Goal: Information Seeking & Learning: Check status

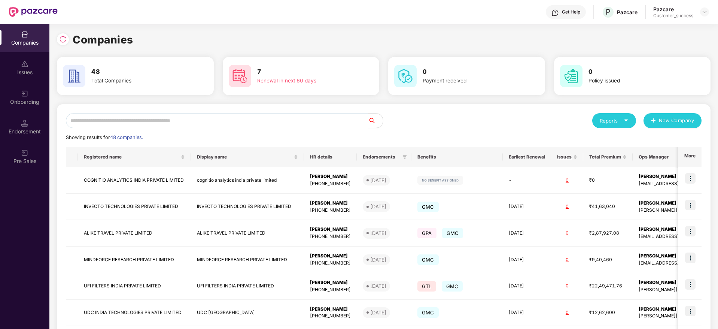
click at [135, 117] on input "text" at bounding box center [217, 120] width 302 height 15
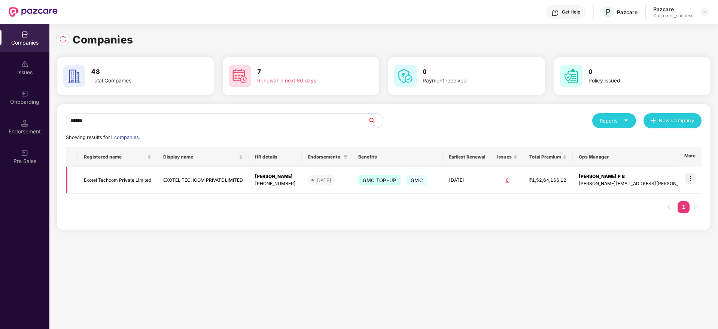
type input "******"
click at [690, 177] on img at bounding box center [690, 178] width 10 height 10
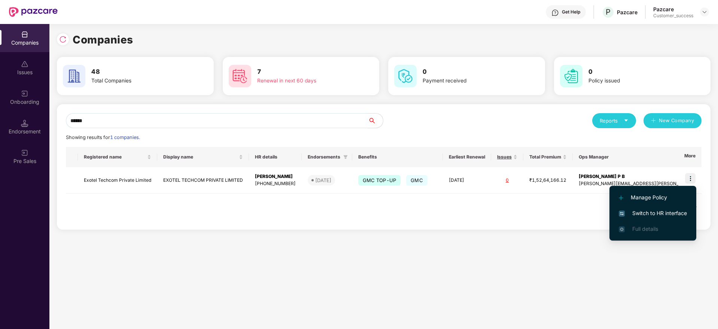
click at [652, 213] on span "Switch to HR interface" at bounding box center [653, 213] width 68 height 8
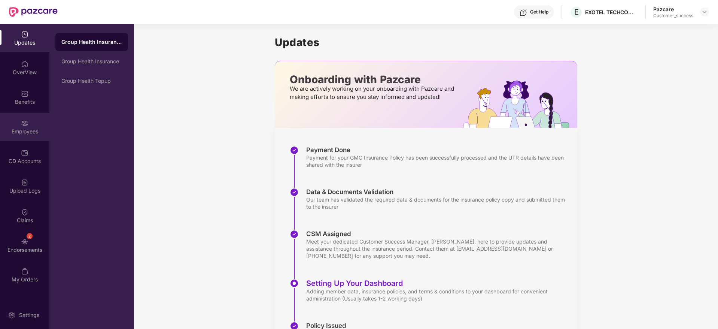
click at [25, 128] on div "Employees" at bounding box center [24, 131] width 49 height 7
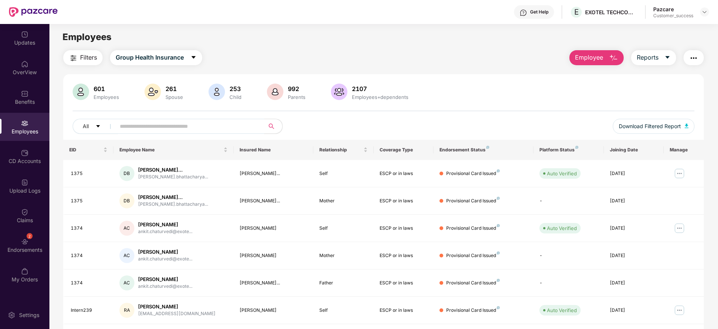
click at [155, 122] on input "text" at bounding box center [187, 126] width 134 height 11
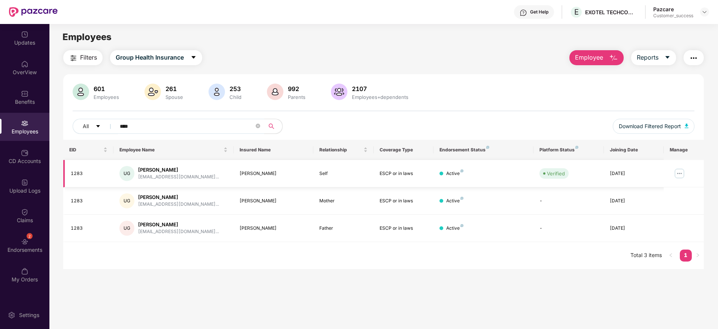
type input "****"
click at [681, 173] on img at bounding box center [680, 173] width 12 height 12
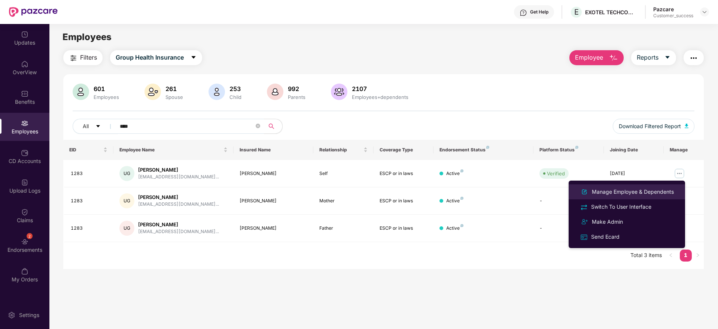
click at [633, 192] on div "Manage Employee & Dependents" at bounding box center [633, 192] width 85 height 8
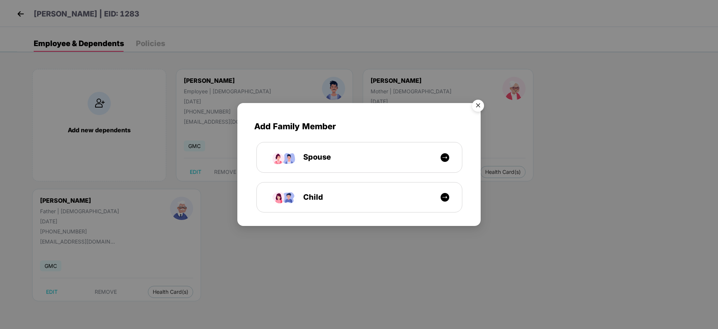
click at [473, 106] on img "Close" at bounding box center [478, 106] width 21 height 21
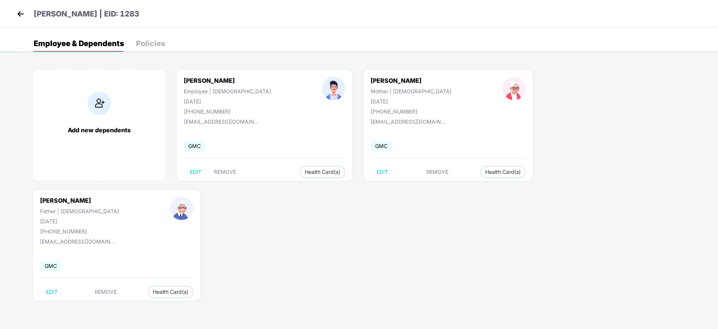
click at [17, 14] on img at bounding box center [20, 13] width 11 height 11
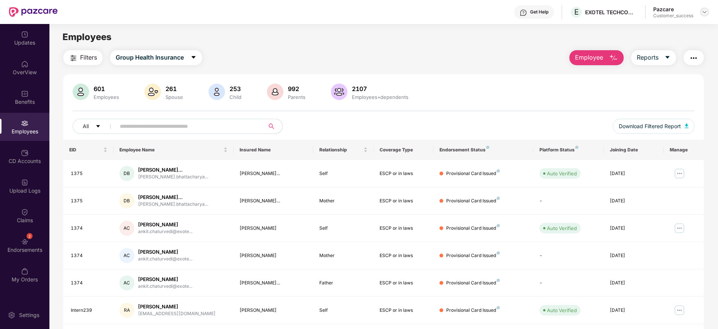
click at [705, 15] on img at bounding box center [705, 12] width 6 height 6
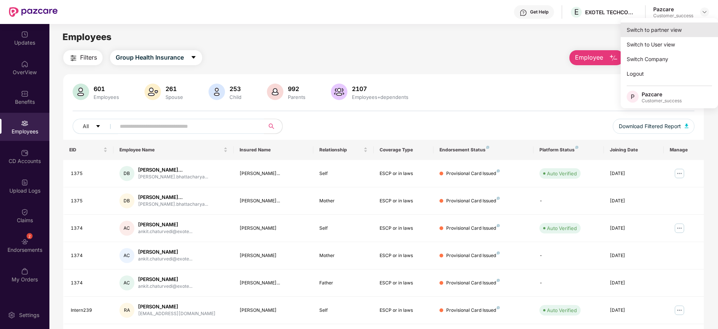
click at [660, 27] on div "Switch to partner view" at bounding box center [669, 29] width 97 height 15
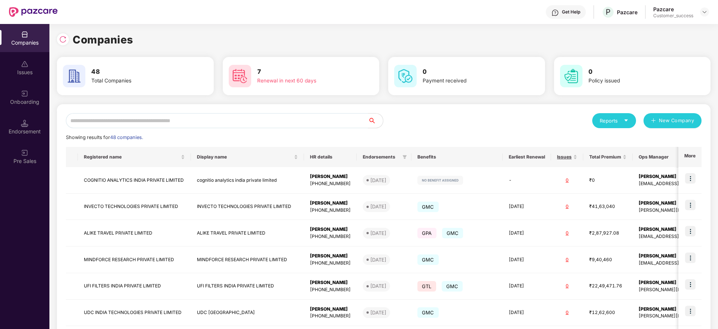
click at [246, 124] on input "text" at bounding box center [217, 120] width 302 height 15
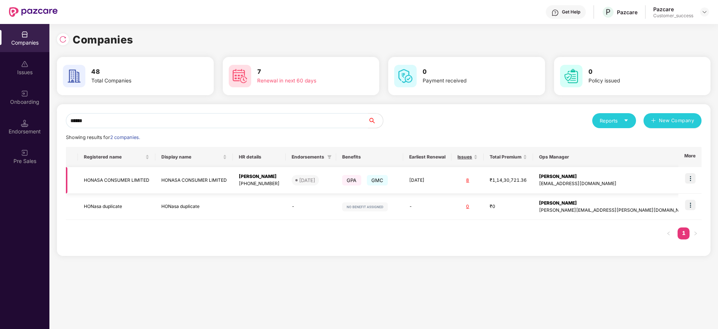
type input "******"
click at [694, 179] on img at bounding box center [690, 178] width 10 height 10
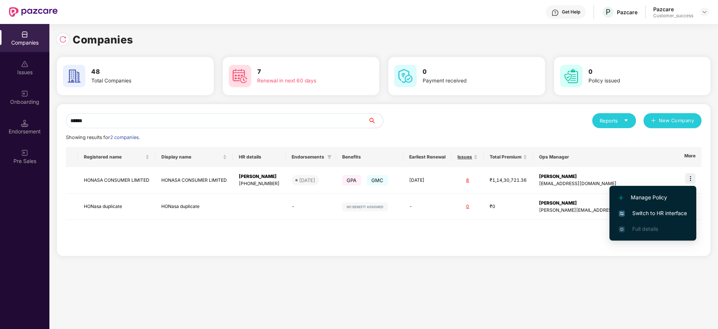
click at [649, 216] on span "Switch to HR interface" at bounding box center [653, 213] width 68 height 8
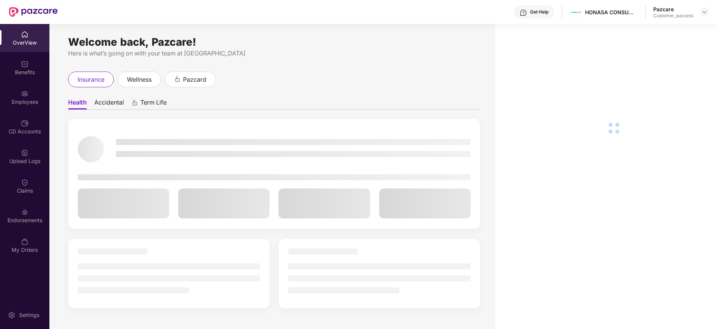
click at [27, 101] on div "Employees" at bounding box center [24, 101] width 49 height 7
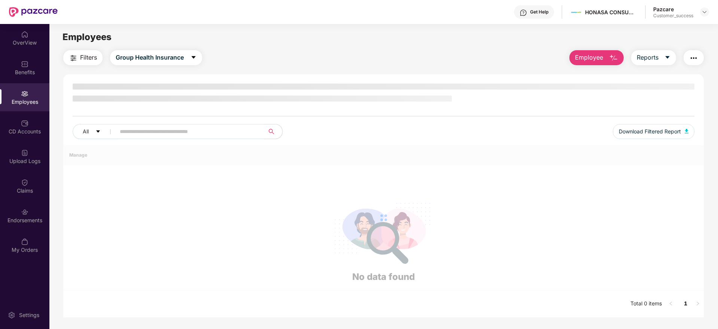
click at [27, 101] on div "Employees" at bounding box center [24, 101] width 49 height 7
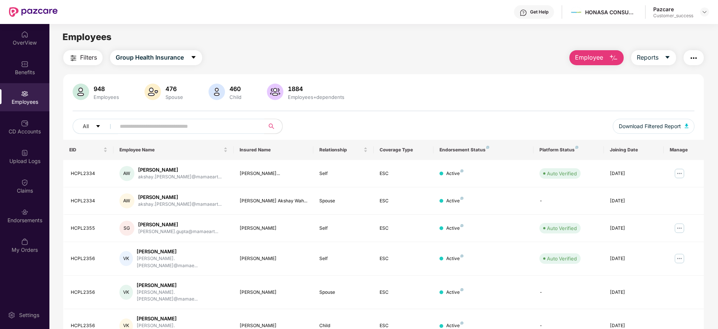
click at [163, 130] on input "text" at bounding box center [187, 126] width 134 height 11
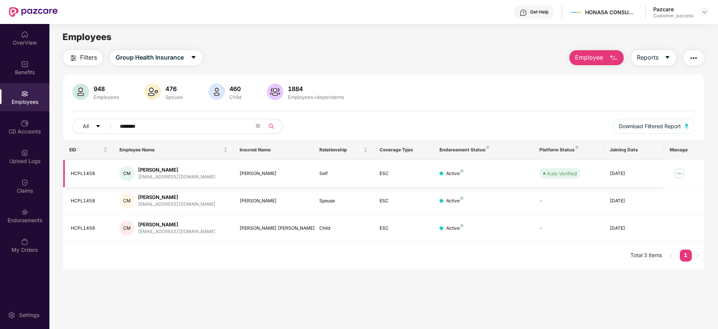
type input "********"
click at [676, 169] on img at bounding box center [680, 173] width 12 height 12
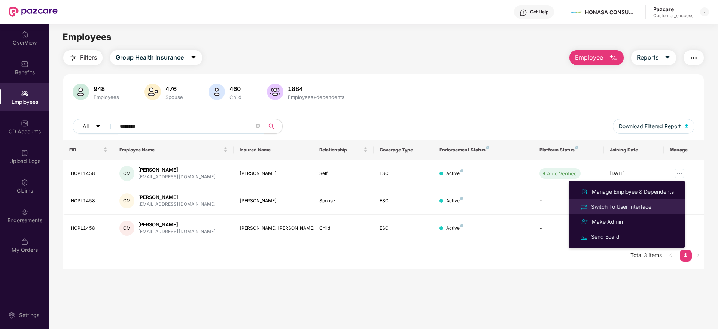
click at [621, 207] on div "Switch To User Interface" at bounding box center [621, 207] width 63 height 8
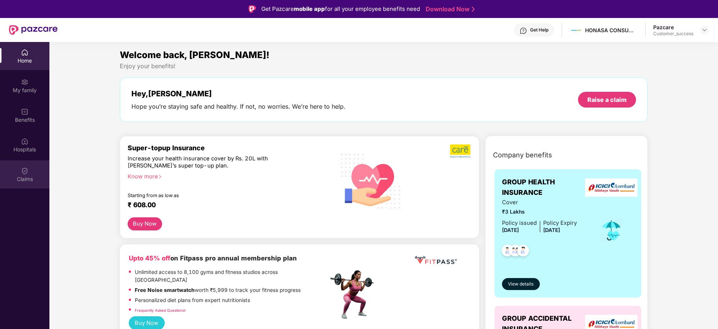
click at [28, 172] on img at bounding box center [24, 170] width 7 height 7
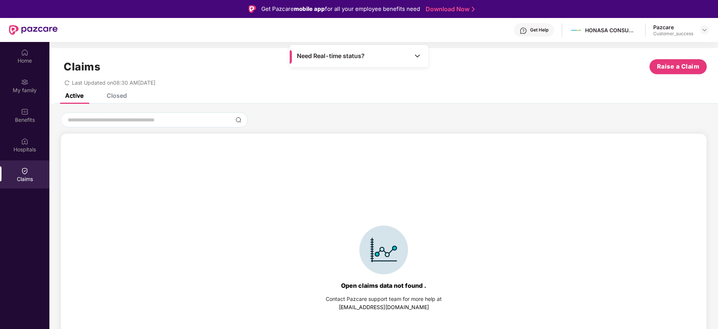
click at [111, 97] on div "Closed" at bounding box center [117, 95] width 20 height 7
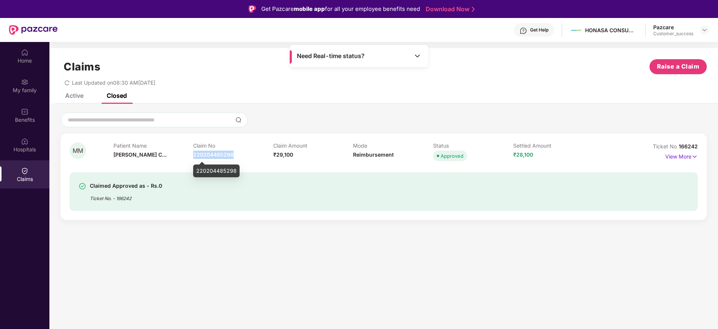
drag, startPoint x: 234, startPoint y: 157, endPoint x: 193, endPoint y: 157, distance: 41.2
click at [193, 157] on div "Claim No 220204485298" at bounding box center [233, 152] width 80 height 21
copy span "220204485298"
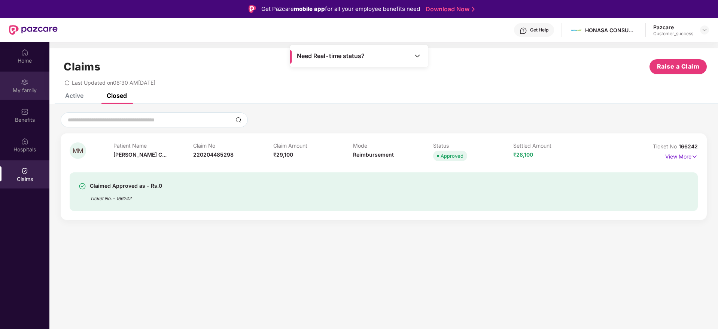
click at [23, 91] on div "My family" at bounding box center [24, 90] width 49 height 7
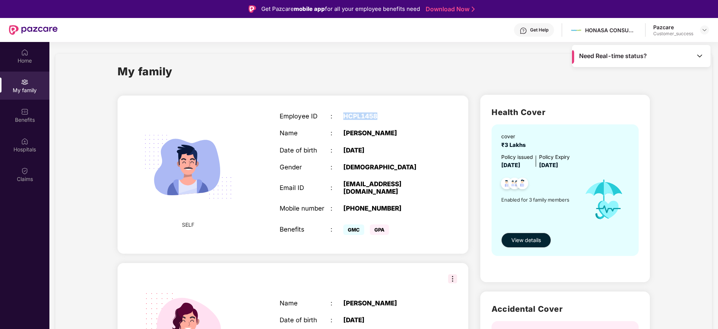
drag, startPoint x: 379, startPoint y: 113, endPoint x: 343, endPoint y: 116, distance: 35.7
click at [343, 116] on div "HCPL1458" at bounding box center [387, 115] width 89 height 7
click at [415, 137] on div "Employee ID : HCPL1458 Name : [PERSON_NAME] Date of birth : [DEMOGRAPHIC_DATA] …" at bounding box center [356, 174] width 168 height 143
drag, startPoint x: 376, startPoint y: 118, endPoint x: 342, endPoint y: 113, distance: 34.5
click at [342, 113] on div "Employee ID : HCPL1458" at bounding box center [356, 115] width 153 height 7
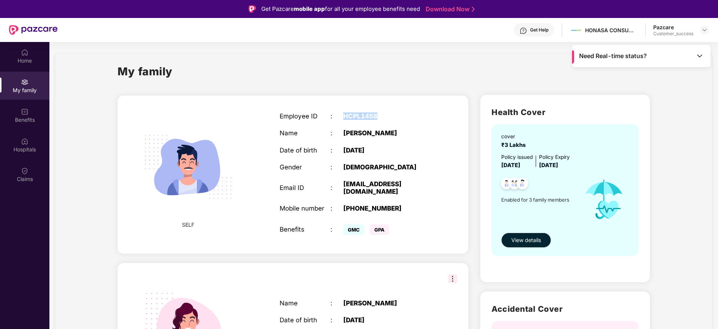
copy div "HCPL1458"
click at [431, 235] on div "Employee ID : HCPL1458 Name : [PERSON_NAME] Date of birth : [DEMOGRAPHIC_DATA] …" at bounding box center [356, 174] width 168 height 143
click at [452, 276] on div "SPOUSE Name : [PERSON_NAME] Date of birth : [DEMOGRAPHIC_DATA] Gender : [DEMOGR…" at bounding box center [293, 332] width 351 height 139
click at [452, 274] on img at bounding box center [452, 278] width 9 height 9
click at [346, 254] on div "SELF Employee ID : HCPL1458 Name : [PERSON_NAME] Date of birth : [DEMOGRAPHIC_D…" at bounding box center [293, 324] width 363 height 470
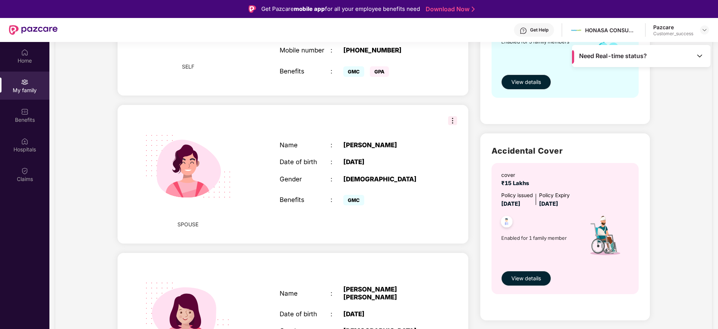
scroll to position [157, 0]
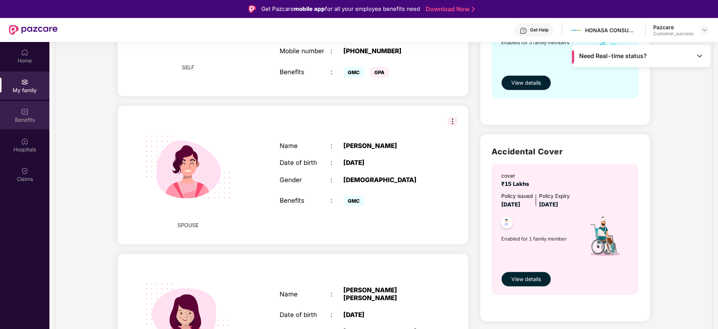
click at [20, 116] on div "Benefits" at bounding box center [24, 119] width 49 height 7
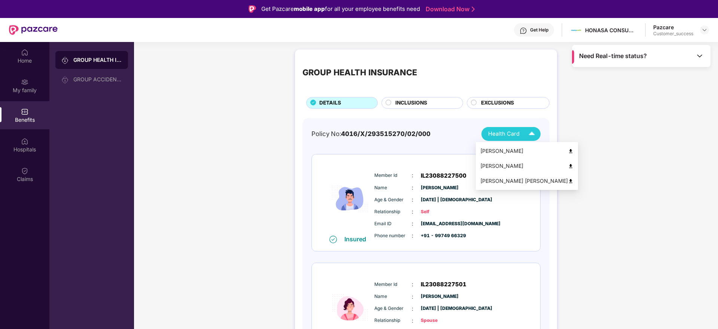
click at [511, 134] on span "Health Card" at bounding box center [503, 134] width 31 height 9
click at [516, 165] on div "[PERSON_NAME]" at bounding box center [527, 166] width 93 height 8
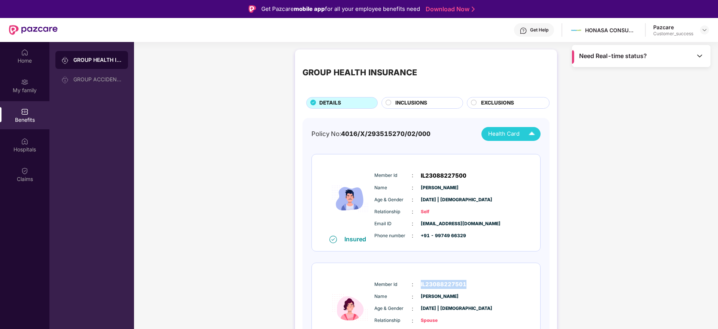
drag, startPoint x: 473, startPoint y: 284, endPoint x: 419, endPoint y: 285, distance: 53.2
click at [419, 285] on div "Member Id : IL23088227501" at bounding box center [449, 284] width 149 height 9
copy span "IL23088227501"
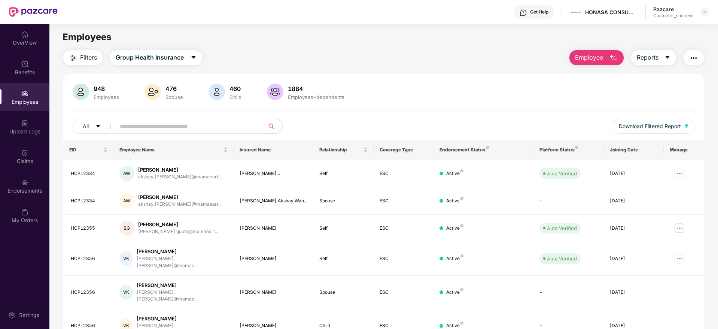
click at [700, 14] on div at bounding box center [704, 11] width 9 height 9
click at [703, 14] on img at bounding box center [705, 12] width 6 height 6
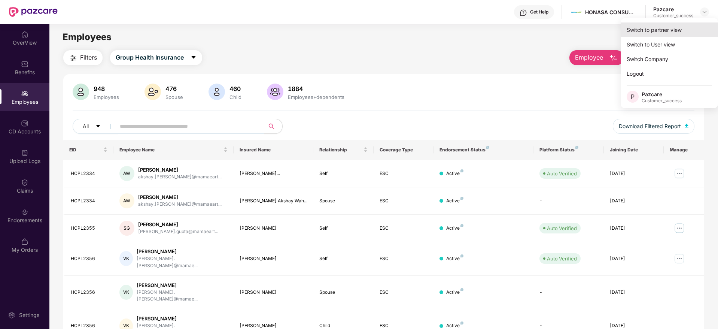
click at [663, 32] on div "Switch to partner view" at bounding box center [669, 29] width 97 height 15
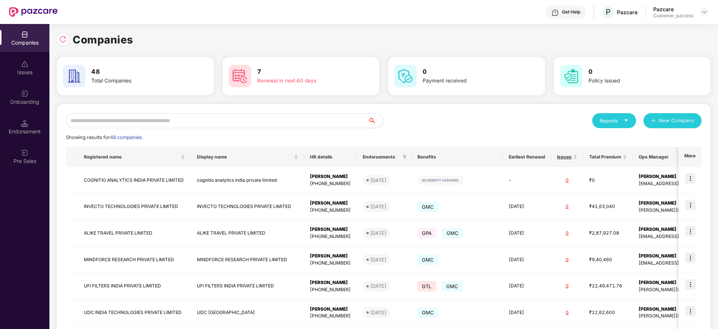
click at [268, 123] on input "text" at bounding box center [217, 120] width 302 height 15
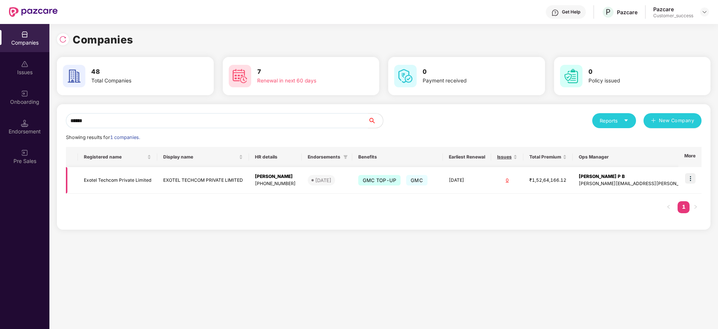
type input "******"
click at [693, 175] on img at bounding box center [690, 178] width 10 height 10
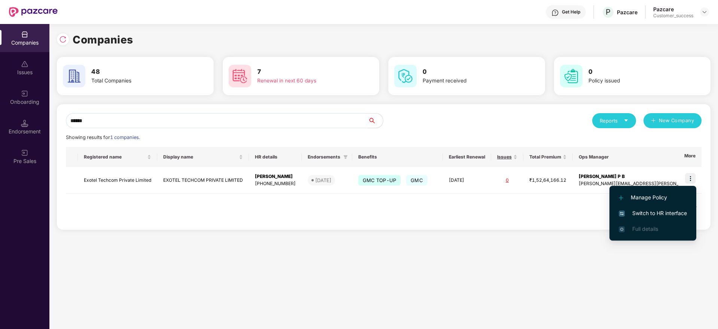
click at [659, 215] on span "Switch to HR interface" at bounding box center [653, 213] width 68 height 8
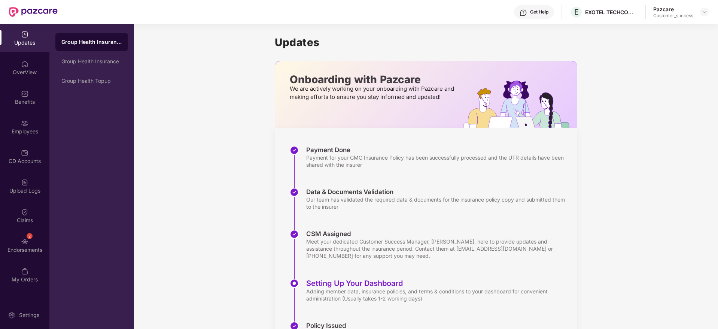
click at [26, 129] on div "Employees" at bounding box center [24, 131] width 49 height 7
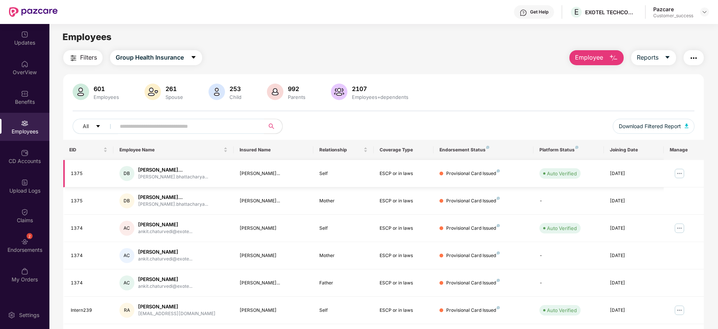
click at [684, 172] on img at bounding box center [680, 173] width 12 height 12
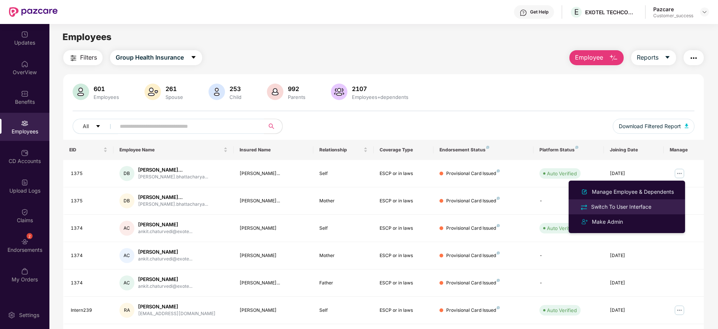
click at [627, 206] on div "Switch To User Interface" at bounding box center [621, 207] width 63 height 8
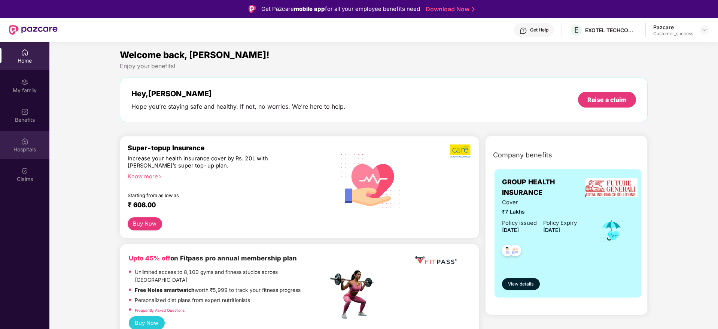
click at [27, 155] on div "Hospitals" at bounding box center [24, 145] width 49 height 28
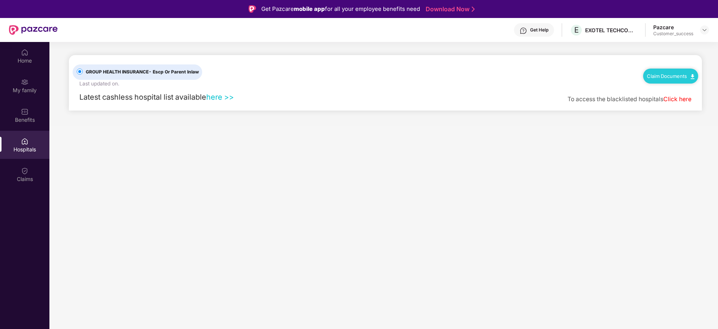
click at [215, 98] on link "here >>" at bounding box center [220, 97] width 28 height 9
click at [702, 29] on img at bounding box center [705, 30] width 6 height 6
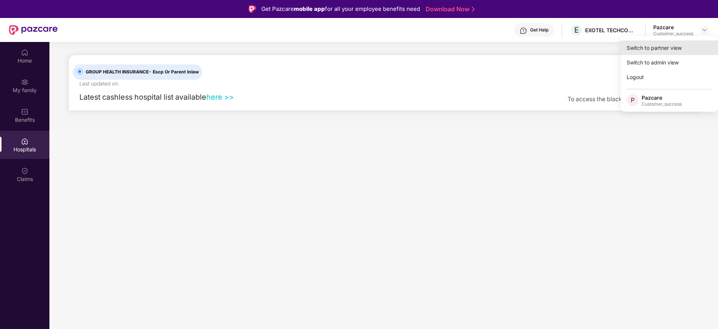
click at [646, 50] on div "Switch to partner view" at bounding box center [669, 47] width 97 height 15
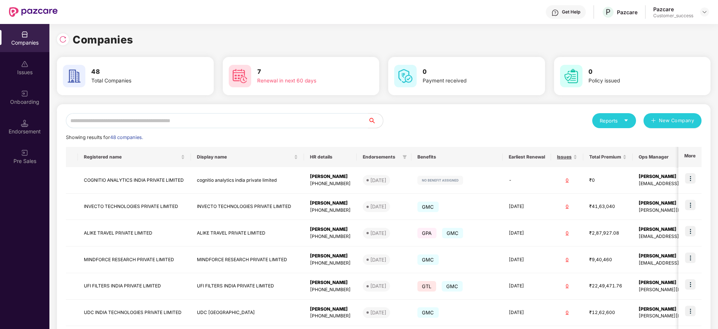
click at [282, 125] on input "text" at bounding box center [217, 120] width 302 height 15
click at [202, 118] on input "text" at bounding box center [217, 120] width 302 height 15
click at [249, 124] on input "text" at bounding box center [217, 120] width 302 height 15
click at [483, 130] on div "Reports New Company Showing results for 48 companies. Registered name Display n…" at bounding box center [384, 286] width 636 height 346
click at [303, 123] on input "text" at bounding box center [217, 120] width 302 height 15
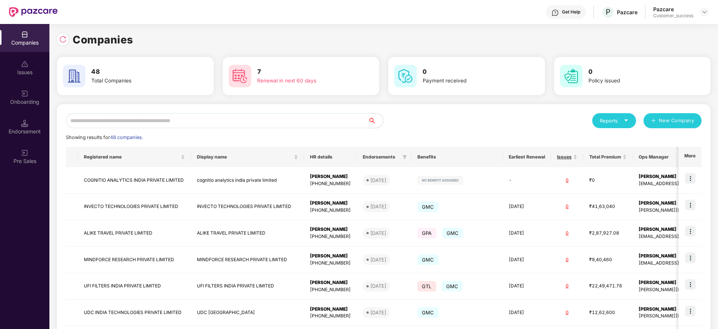
click at [123, 118] on input "text" at bounding box center [217, 120] width 302 height 15
click at [152, 123] on input "text" at bounding box center [217, 120] width 302 height 15
click at [226, 116] on input "text" at bounding box center [217, 120] width 302 height 15
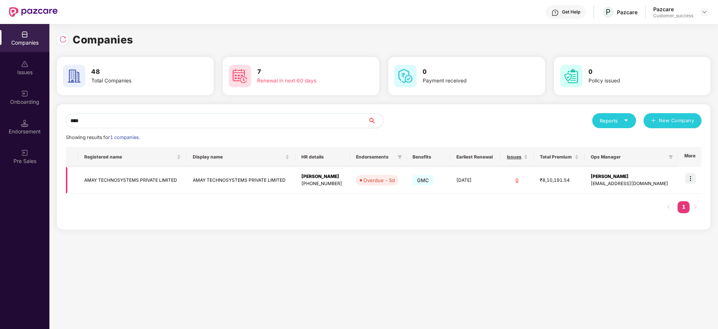
type input "****"
click at [698, 179] on td at bounding box center [690, 180] width 24 height 27
click at [691, 181] on img at bounding box center [690, 178] width 10 height 10
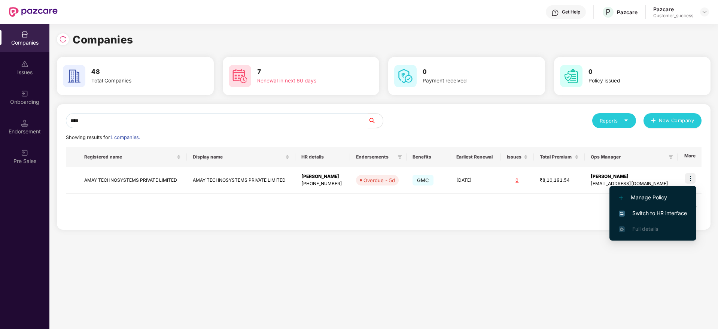
click at [652, 217] on span "Switch to HR interface" at bounding box center [653, 213] width 68 height 8
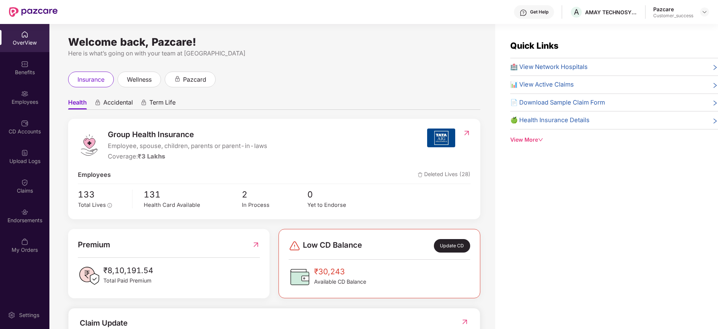
click at [21, 104] on div "Employees" at bounding box center [24, 101] width 49 height 7
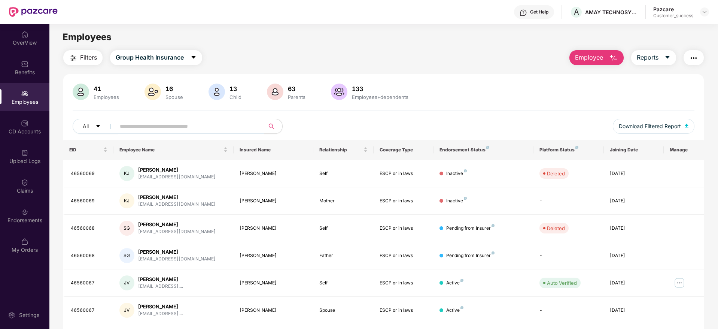
click at [138, 127] on input "text" at bounding box center [187, 126] width 134 height 11
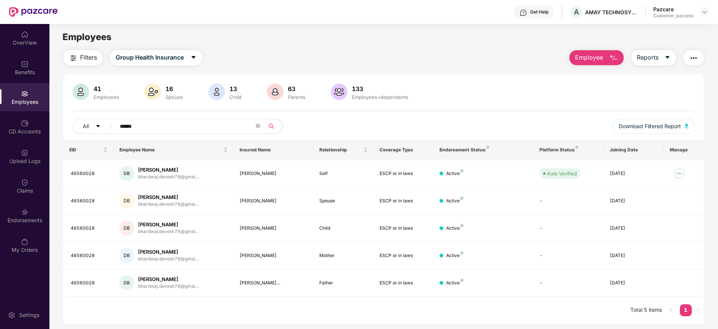
type input "******"
click at [681, 172] on img at bounding box center [680, 173] width 12 height 12
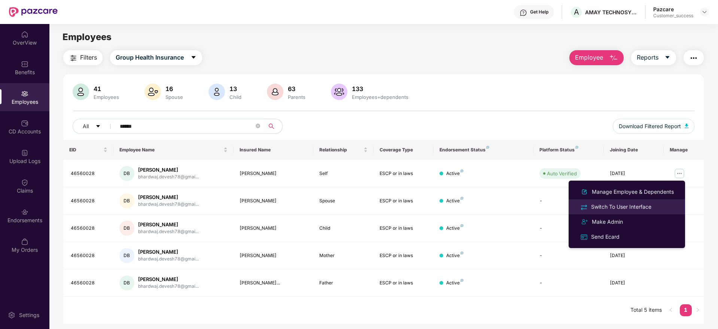
click at [613, 206] on div "Switch To User Interface" at bounding box center [621, 207] width 63 height 8
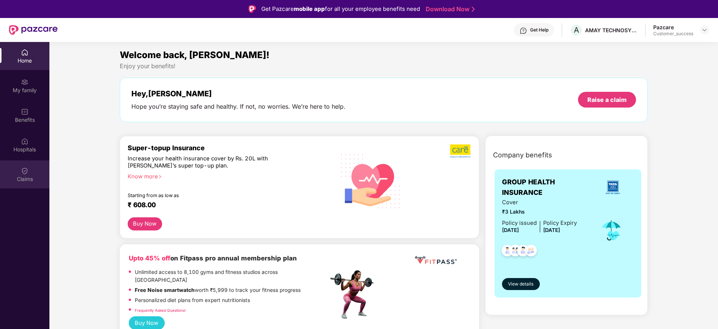
click at [24, 167] on img at bounding box center [24, 170] width 7 height 7
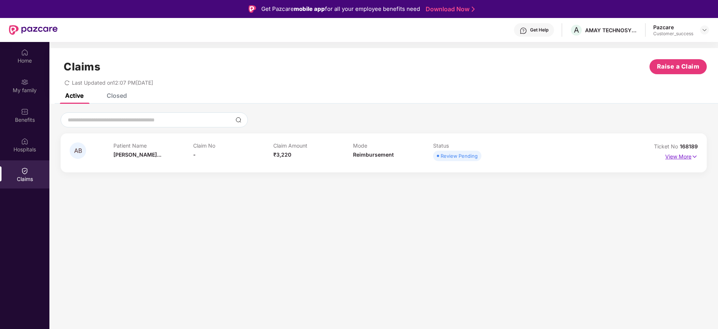
click at [694, 153] on img at bounding box center [695, 156] width 6 height 8
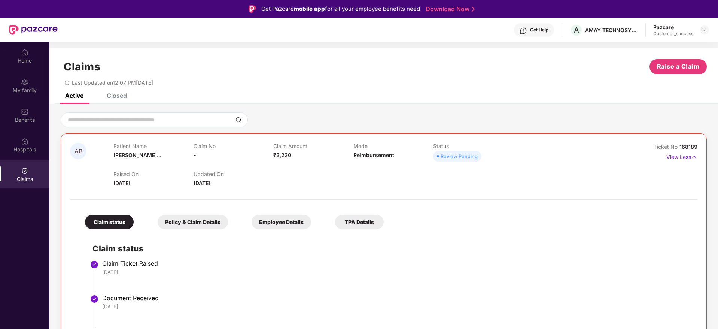
click at [450, 86] on div "Claims Raise a Claim Last Updated on 12:07 PM[DATE]" at bounding box center [383, 70] width 669 height 45
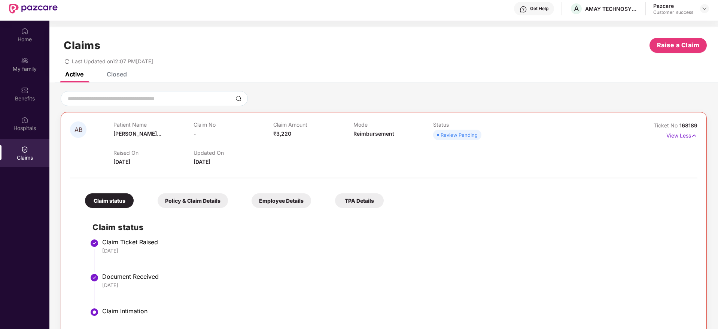
scroll to position [19, 0]
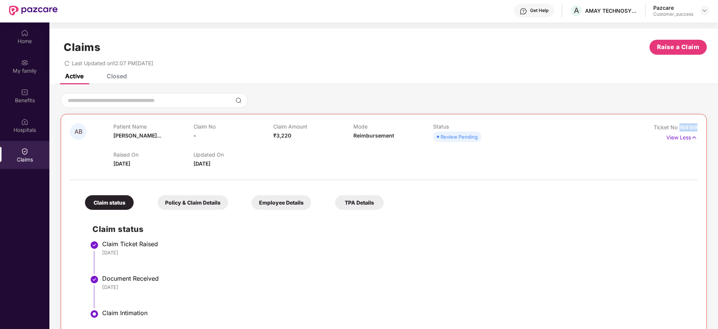
drag, startPoint x: 699, startPoint y: 128, endPoint x: 680, endPoint y: 130, distance: 18.8
click at [680, 130] on div "AB Patient Name [PERSON_NAME]... Claim No - Claim Amount ₹3,220 Mode Reimbursem…" at bounding box center [384, 226] width 646 height 225
copy span "168189"
click at [117, 78] on div "Closed" at bounding box center [117, 75] width 20 height 7
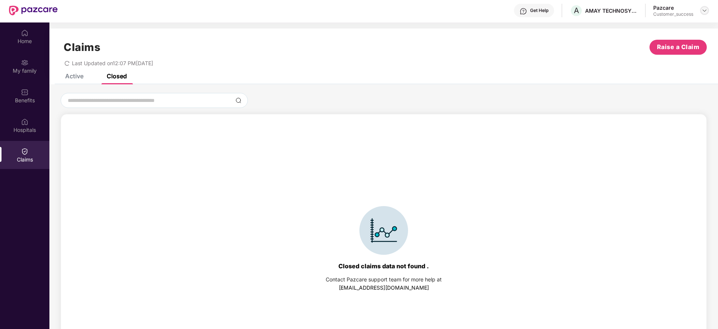
click at [706, 10] on img at bounding box center [705, 10] width 6 height 6
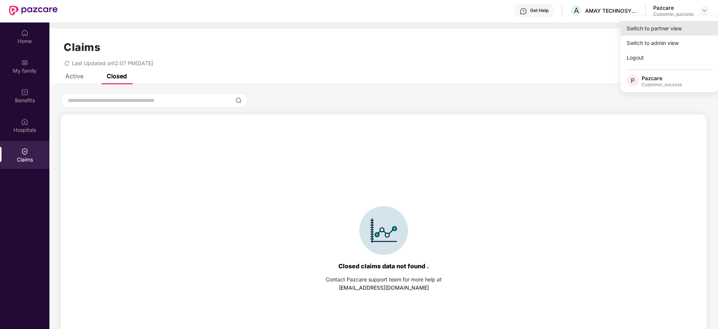
click at [670, 27] on div "Switch to partner view" at bounding box center [669, 28] width 97 height 15
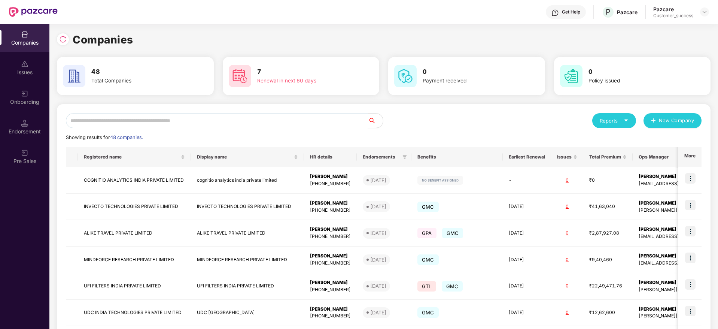
click at [220, 121] on input "text" at bounding box center [217, 120] width 302 height 15
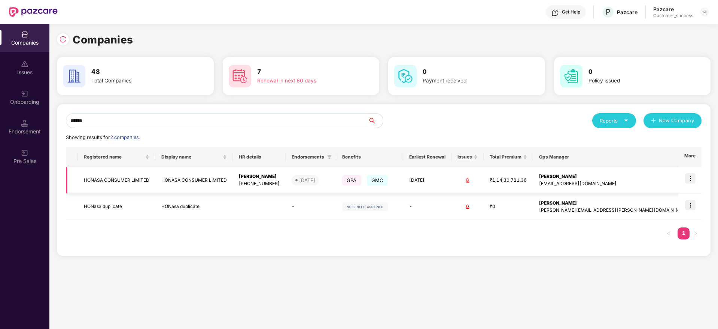
type input "******"
click at [690, 180] on img at bounding box center [690, 178] width 10 height 10
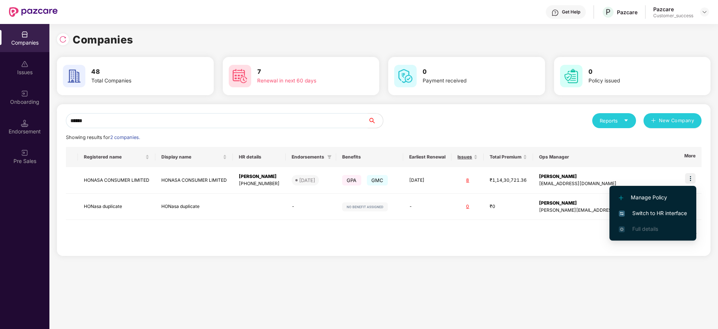
click at [646, 216] on span "Switch to HR interface" at bounding box center [653, 213] width 68 height 8
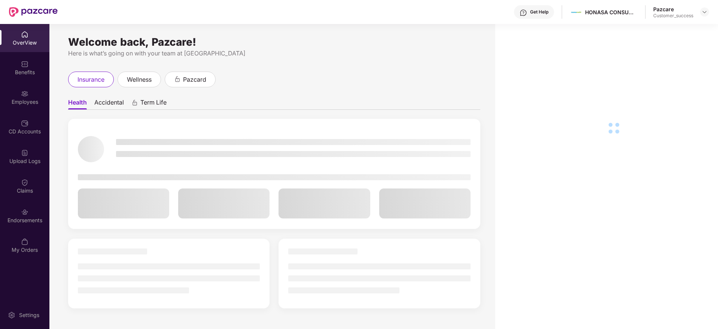
click at [19, 105] on div "Employees" at bounding box center [24, 101] width 49 height 7
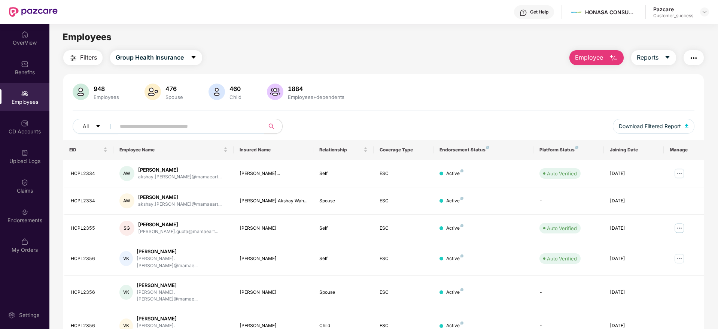
click at [137, 128] on input "text" at bounding box center [187, 126] width 134 height 11
paste input "********"
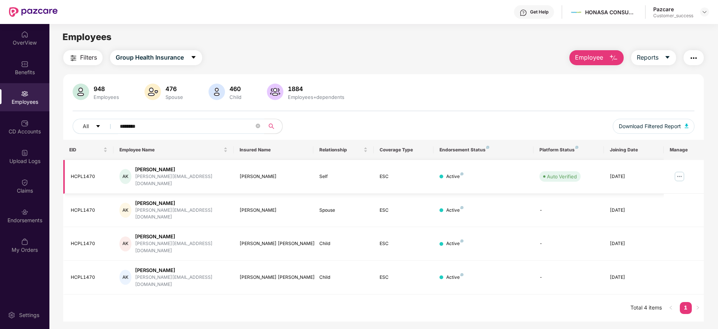
type input "********"
click at [680, 176] on img at bounding box center [680, 176] width 12 height 12
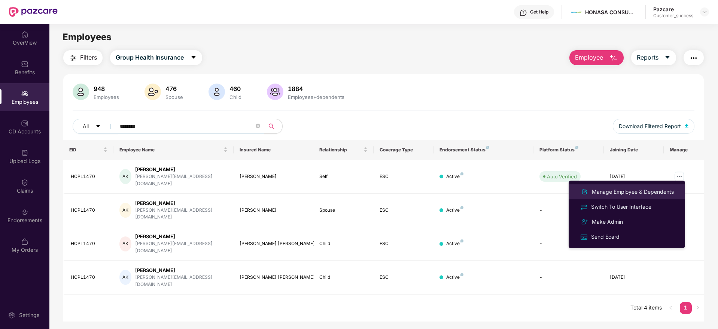
click at [614, 191] on div "Manage Employee & Dependents" at bounding box center [633, 192] width 85 height 8
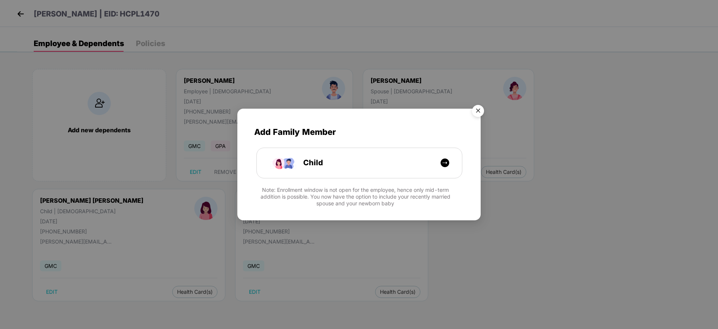
click at [476, 111] on img "Close" at bounding box center [478, 111] width 21 height 21
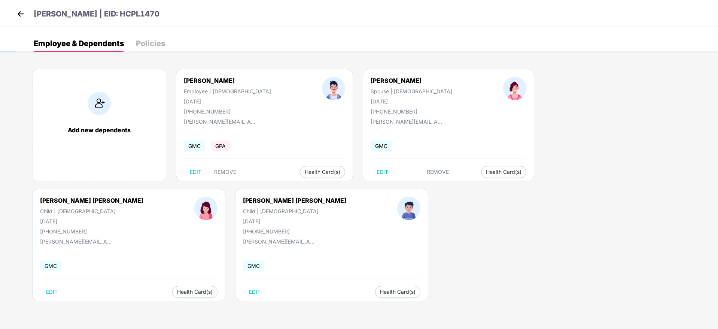
drag, startPoint x: 154, startPoint y: 19, endPoint x: 114, endPoint y: 16, distance: 40.1
click at [114, 16] on div "[PERSON_NAME] | EID: HCPL1470" at bounding box center [359, 13] width 718 height 27
copy p "HCPL1470"
click at [21, 19] on img at bounding box center [20, 13] width 11 height 11
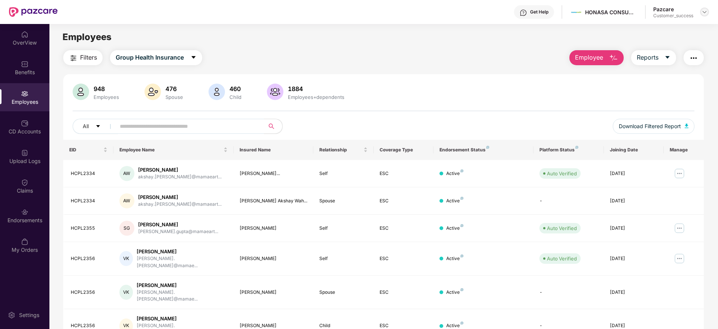
click at [703, 13] on img at bounding box center [705, 12] width 6 height 6
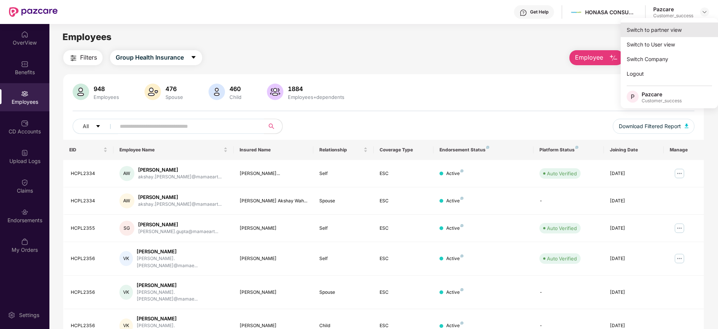
click at [648, 32] on div "Switch to partner view" at bounding box center [669, 29] width 97 height 15
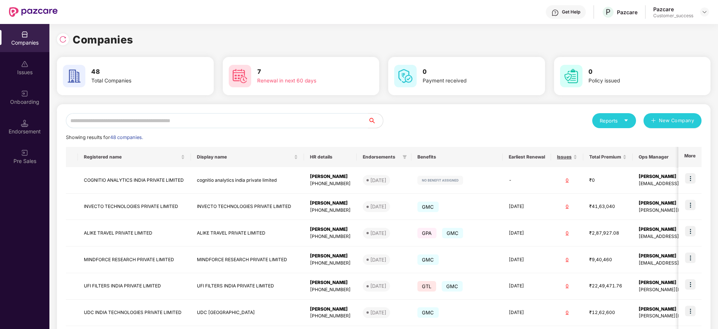
click at [254, 125] on input "text" at bounding box center [217, 120] width 302 height 15
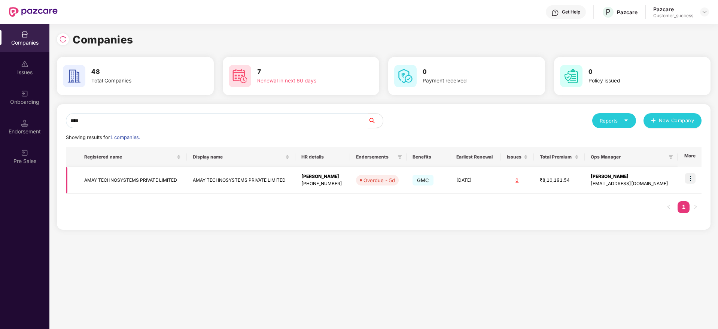
type input "****"
click at [697, 176] on td at bounding box center [690, 180] width 24 height 27
click at [694, 180] on img at bounding box center [690, 178] width 10 height 10
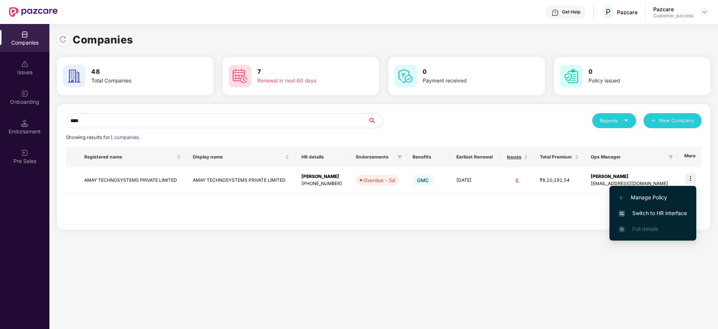
click at [648, 210] on span "Switch to HR interface" at bounding box center [653, 213] width 68 height 8
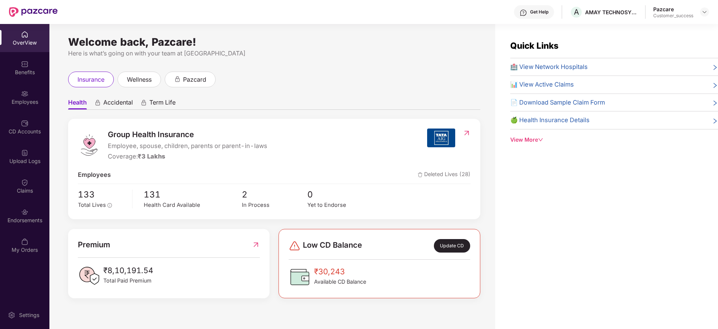
click at [27, 96] on img at bounding box center [24, 93] width 7 height 7
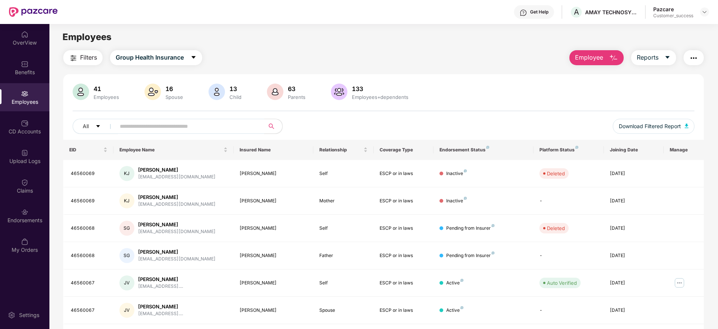
click at [143, 127] on input "text" at bounding box center [187, 126] width 134 height 11
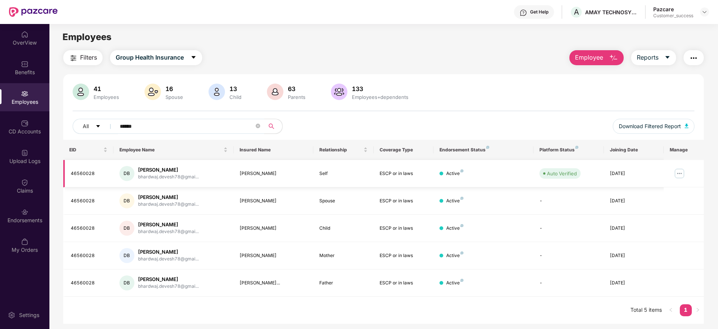
type input "******"
click at [683, 173] on img at bounding box center [680, 173] width 12 height 12
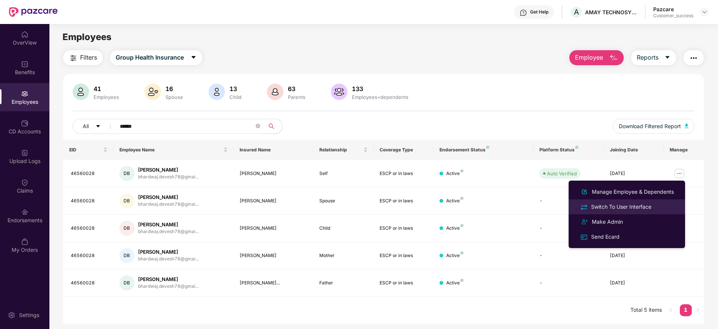
click at [628, 204] on div "Switch To User Interface" at bounding box center [621, 207] width 63 height 8
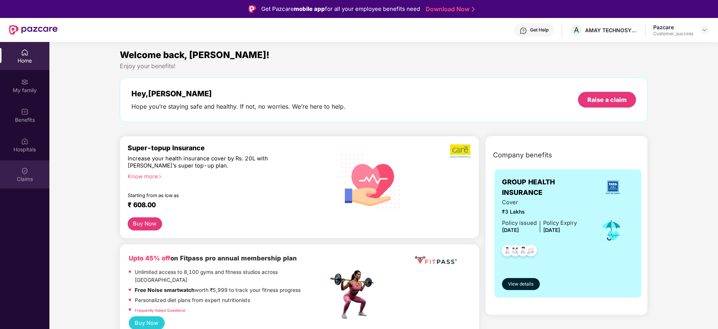
click at [21, 173] on div "Claims" at bounding box center [24, 174] width 49 height 28
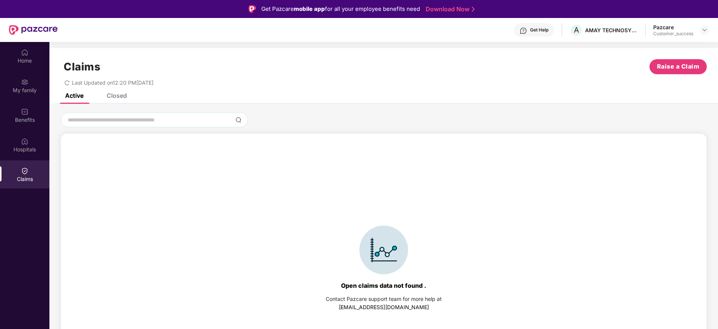
click at [124, 95] on div "Closed" at bounding box center [117, 95] width 20 height 7
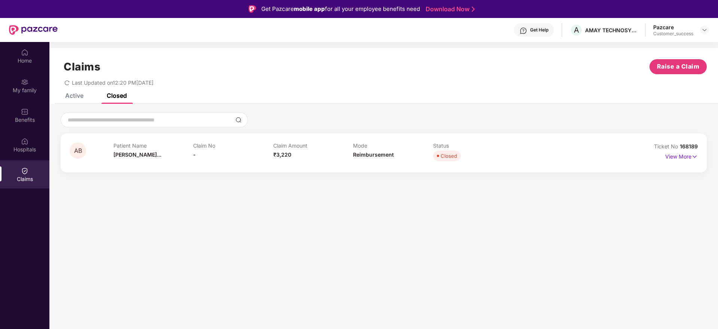
click at [78, 97] on div "Active" at bounding box center [74, 95] width 18 height 7
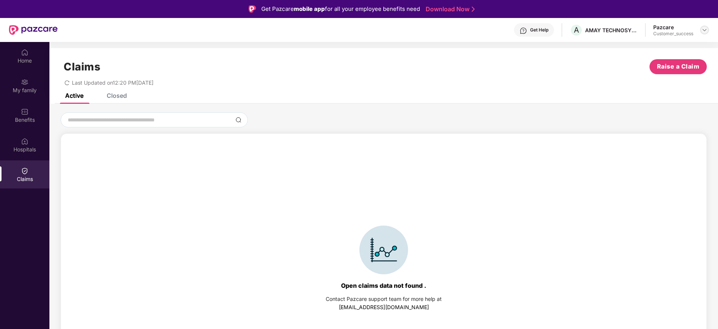
click at [707, 32] on img at bounding box center [705, 30] width 6 height 6
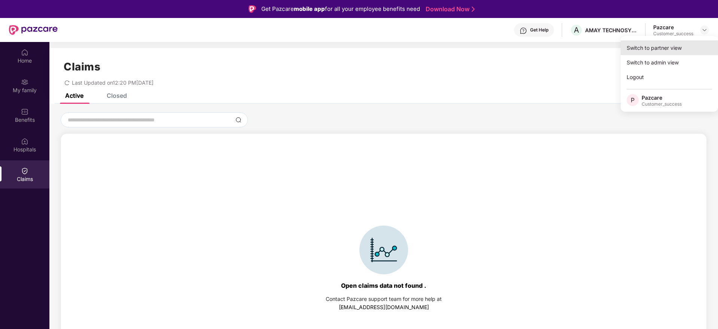
click at [654, 49] on div "Switch to partner view" at bounding box center [669, 47] width 97 height 15
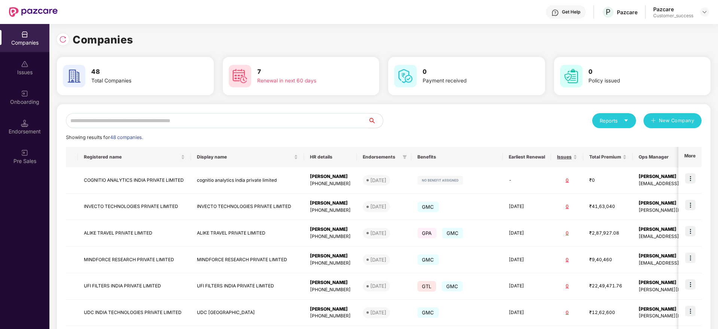
click at [103, 120] on input "text" at bounding box center [217, 120] width 302 height 15
click at [287, 120] on input "text" at bounding box center [217, 120] width 302 height 15
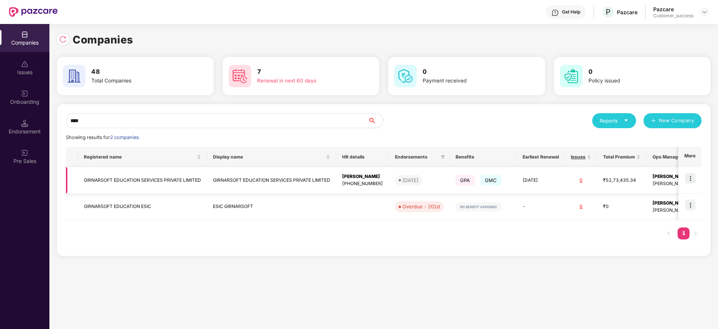
type input "****"
click at [687, 180] on img at bounding box center [690, 178] width 10 height 10
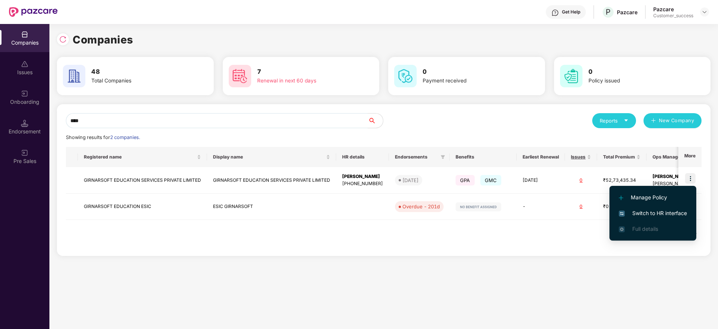
click at [660, 210] on span "Switch to HR interface" at bounding box center [653, 213] width 68 height 8
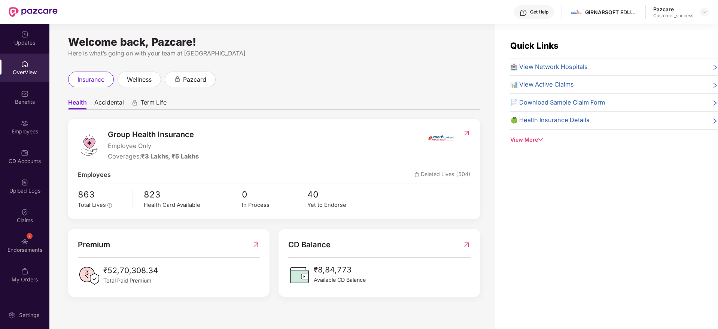
click at [23, 122] on img at bounding box center [24, 122] width 7 height 7
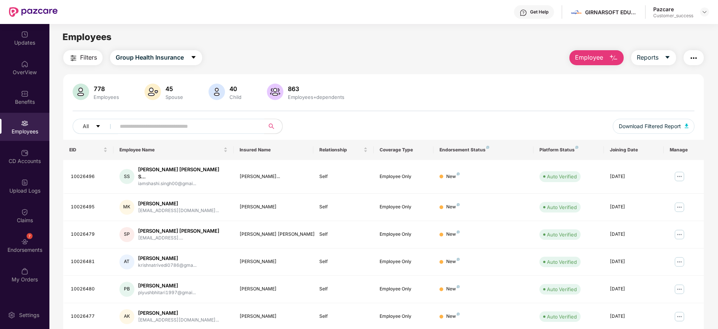
click at [133, 132] on span at bounding box center [188, 126] width 154 height 15
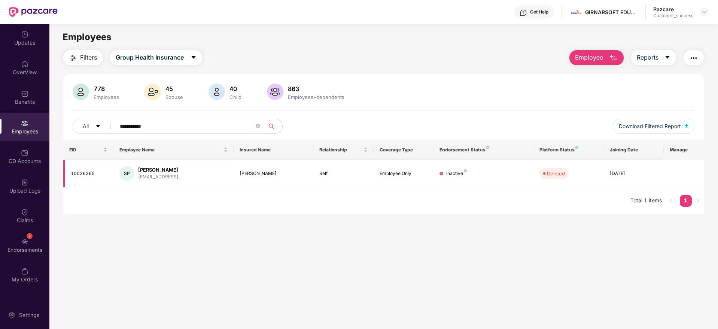
type input "**********"
click at [255, 175] on div "[PERSON_NAME]" at bounding box center [274, 173] width 68 height 7
click at [84, 62] on span "Filters" at bounding box center [88, 57] width 17 height 9
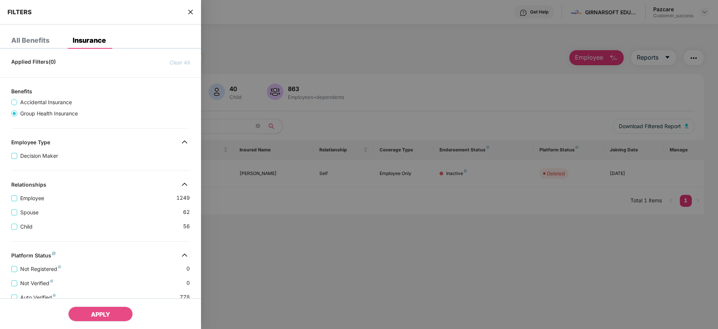
click at [107, 236] on div "Applied Filters(0) Clear All Benefits Accidental Insurance Group Health Insuran…" at bounding box center [100, 270] width 201 height 431
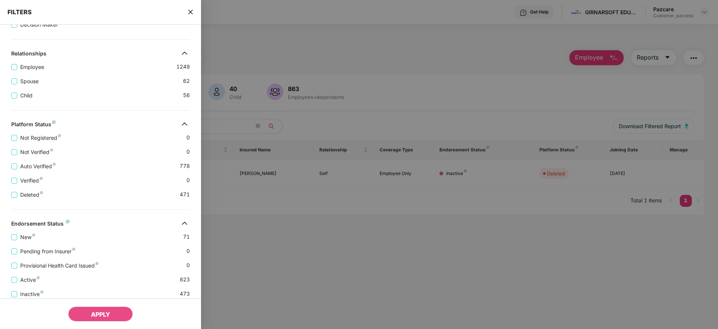
scroll to position [157, 0]
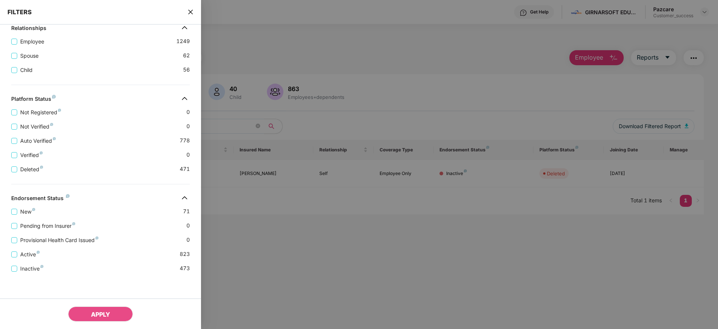
click at [188, 13] on icon "close" at bounding box center [191, 12] width 6 height 6
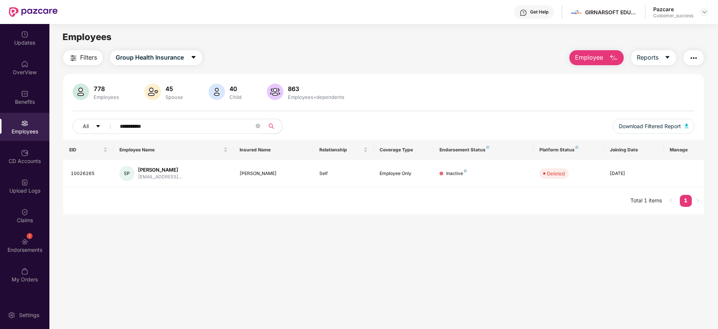
click at [225, 123] on input "**********" at bounding box center [187, 126] width 134 height 11
click at [83, 61] on span "Filters" at bounding box center [88, 57] width 17 height 9
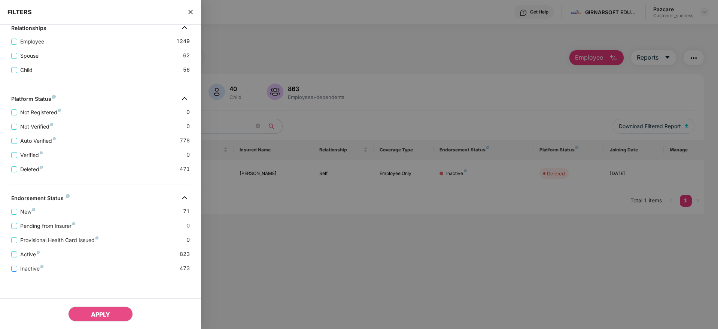
click at [30, 269] on span "Inactive" at bounding box center [31, 268] width 29 height 8
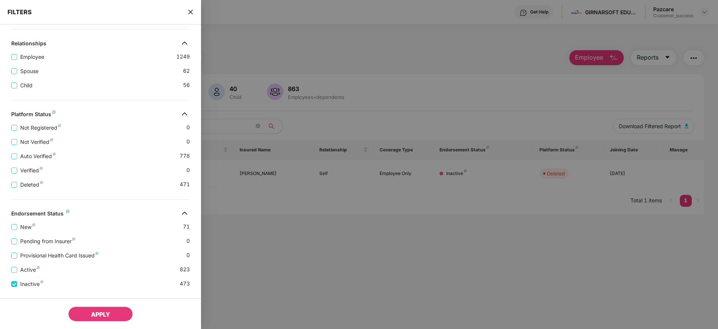
click at [106, 312] on span "APPLY" at bounding box center [100, 313] width 19 height 7
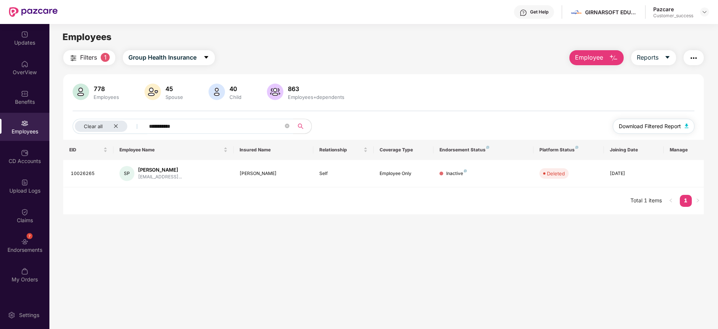
click at [648, 131] on button "Download Filtered Report" at bounding box center [654, 126] width 82 height 15
click at [116, 125] on icon "close" at bounding box center [115, 126] width 5 height 5
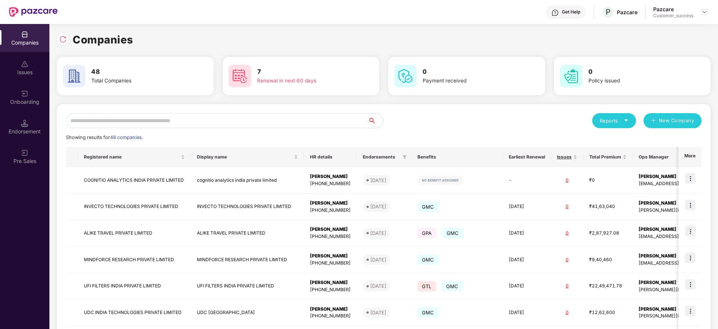
click at [236, 126] on input "text" at bounding box center [217, 120] width 302 height 15
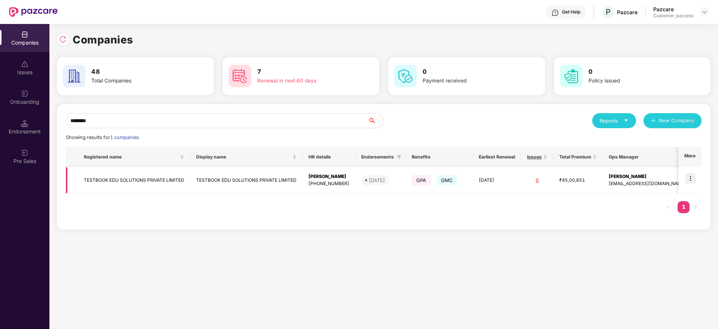
type input "********"
click at [691, 176] on img at bounding box center [690, 178] width 10 height 10
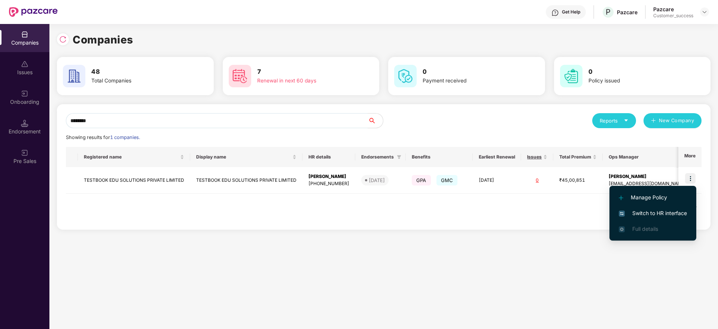
click at [649, 212] on span "Switch to HR interface" at bounding box center [653, 213] width 68 height 8
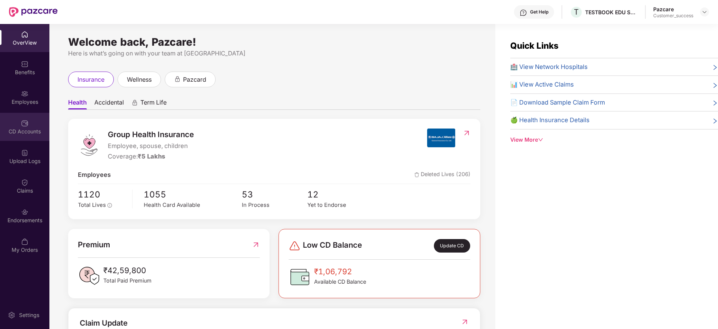
click at [17, 113] on div "CD Accounts" at bounding box center [24, 127] width 49 height 28
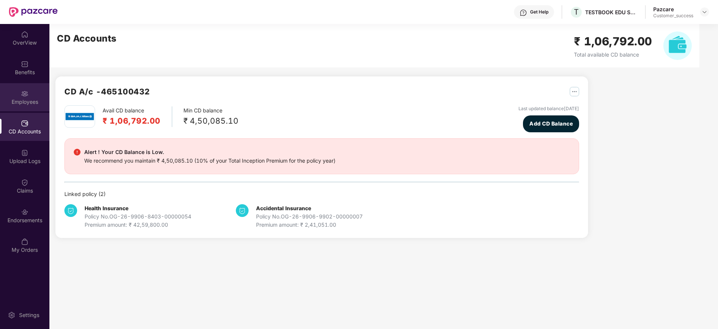
click at [20, 101] on div "Employees" at bounding box center [24, 101] width 49 height 7
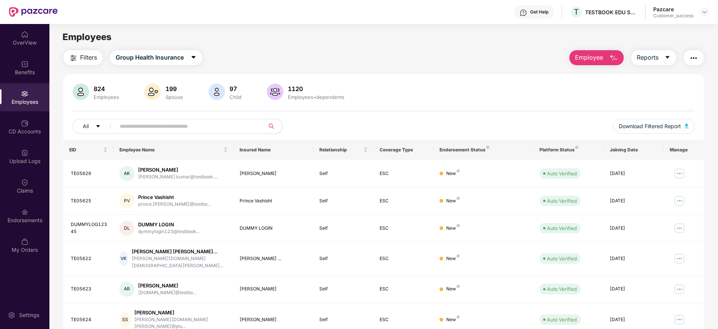
click at [212, 126] on input "text" at bounding box center [187, 126] width 134 height 11
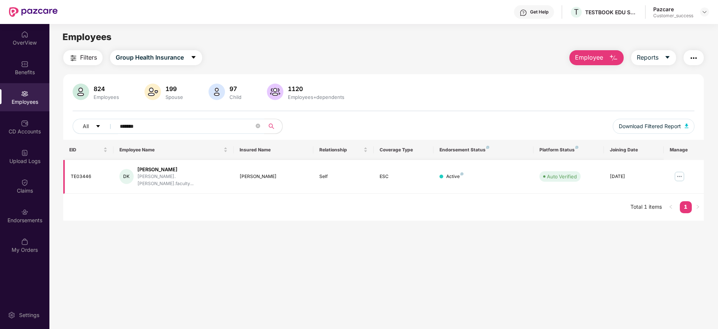
type input "*******"
click at [680, 174] on img at bounding box center [680, 176] width 12 height 12
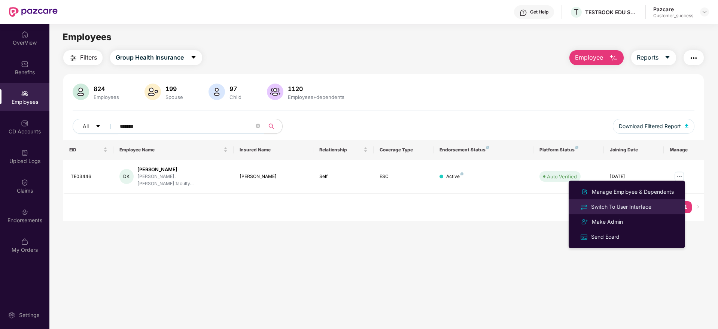
click at [621, 206] on div "Switch To User Interface" at bounding box center [621, 207] width 63 height 8
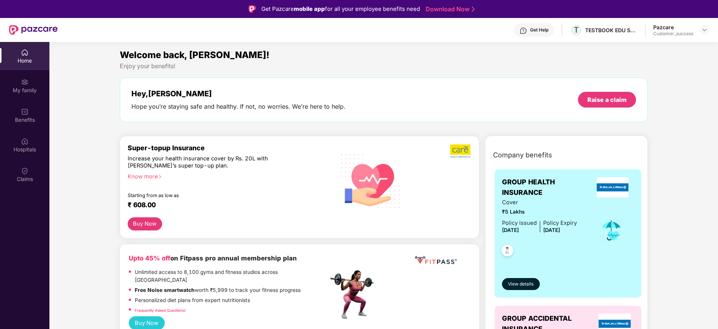
scroll to position [9, 0]
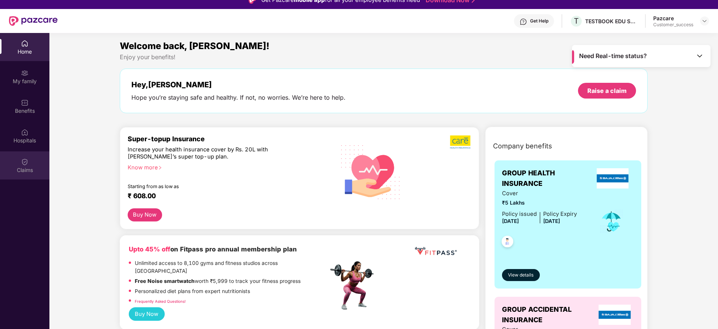
click at [22, 163] on img at bounding box center [24, 161] width 7 height 7
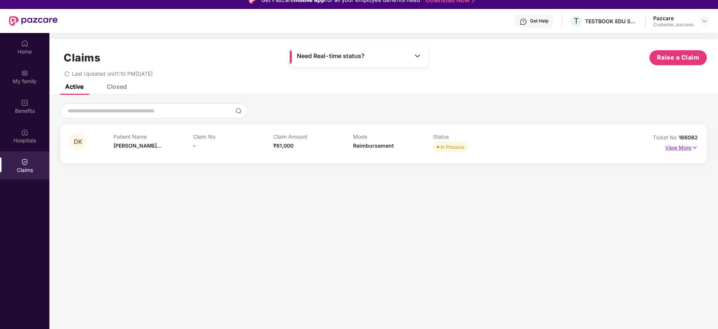
click at [692, 149] on img at bounding box center [695, 147] width 6 height 8
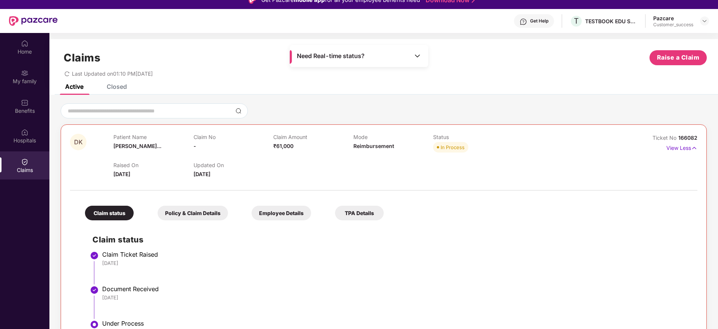
click at [438, 232] on div "Claim status Claim Ticket Raised [DATE] Document Received [DATE] Under Process …" at bounding box center [384, 313] width 613 height 178
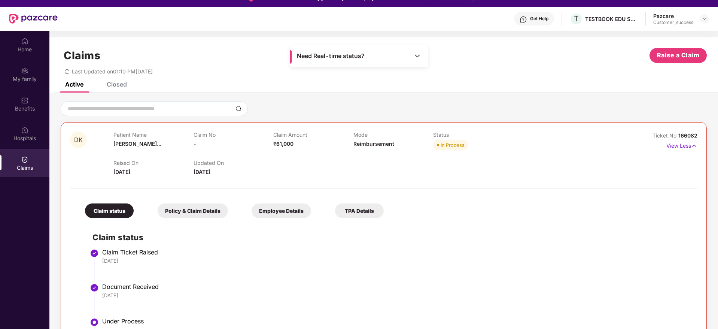
scroll to position [0, 0]
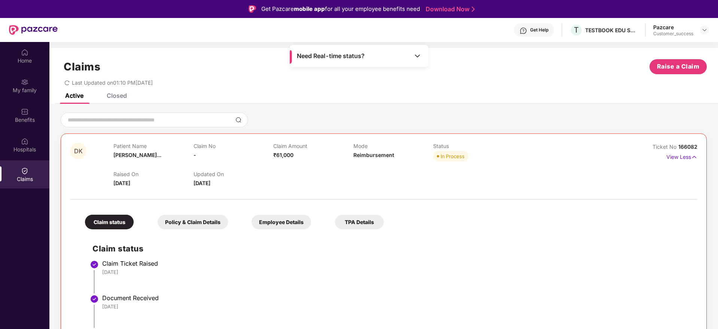
click at [114, 96] on div "Closed" at bounding box center [117, 95] width 20 height 7
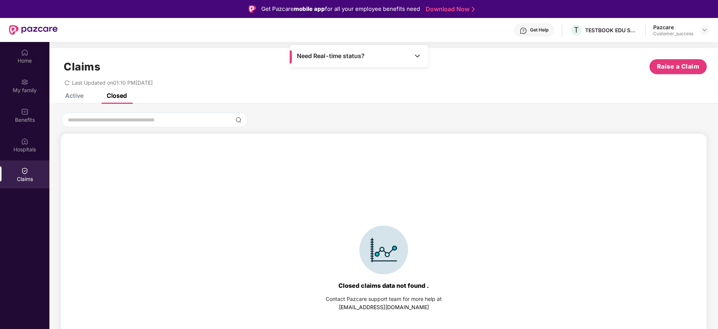
click at [79, 96] on div "Active" at bounding box center [74, 95] width 18 height 7
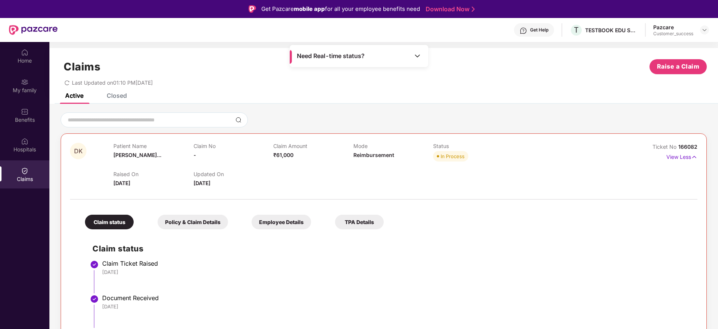
click at [233, 90] on div "Claims Raise a Claim Last Updated on 01:10 PM[DATE]" at bounding box center [383, 70] width 669 height 45
click at [394, 189] on div at bounding box center [384, 196] width 628 height 16
click at [25, 117] on div "Benefits" at bounding box center [24, 119] width 49 height 7
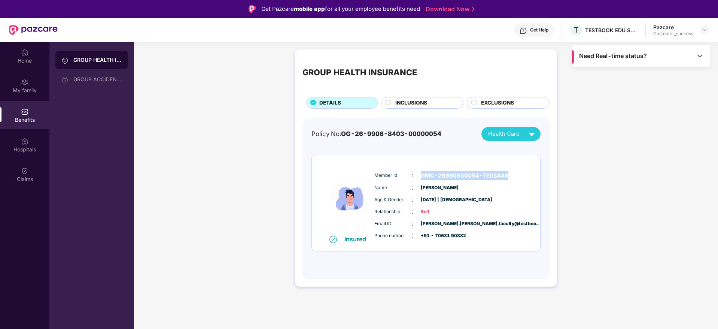
drag, startPoint x: 517, startPoint y: 170, endPoint x: 421, endPoint y: 175, distance: 96.0
click at [421, 175] on div "Member Id : GMC-26990630054-TE03446 Name : [PERSON_NAME] Age & Gender : [DATE] …" at bounding box center [449, 205] width 152 height 76
copy span "GMC-26990630054-TE03446"
click at [24, 168] on img at bounding box center [24, 170] width 7 height 7
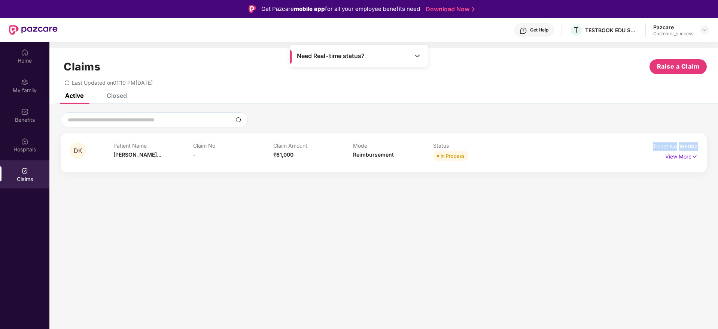
drag, startPoint x: 701, startPoint y: 146, endPoint x: 638, endPoint y: 143, distance: 63.4
click at [638, 143] on div "DK Patient Name [PERSON_NAME]... Claim No - Claim Amount ₹61,000 Mode Reimburse…" at bounding box center [384, 152] width 646 height 39
copy div "Ticket No 166082"
click at [111, 93] on div "Closed" at bounding box center [117, 95] width 20 height 7
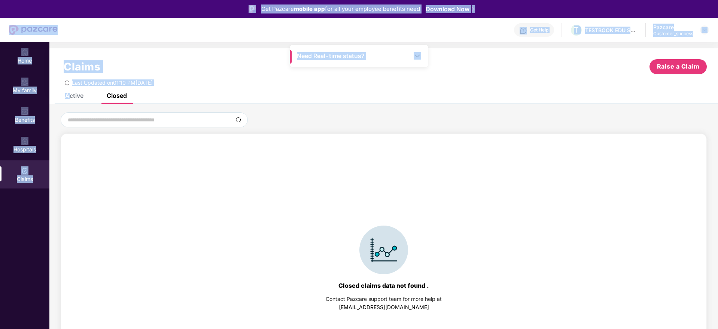
drag, startPoint x: 70, startPoint y: 95, endPoint x: 69, endPoint y: -22, distance: 117.6
click at [69, 0] on html "Get Pazcare mobile app for all your employee benefits need Download Now Get Hel…" at bounding box center [359, 164] width 718 height 329
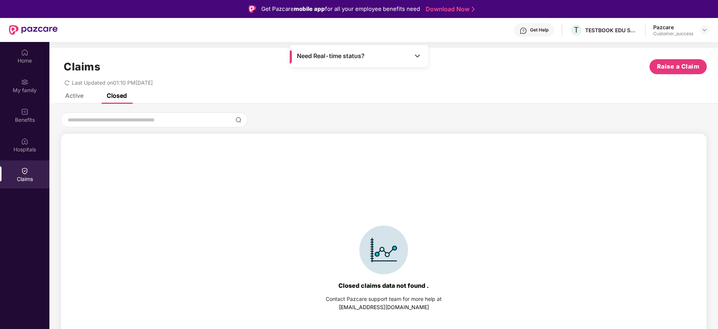
click at [541, 107] on div "DK Patient Name [PERSON_NAME]... Claim No - Claim Amount ₹61,000 Mode Reimburse…" at bounding box center [383, 246] width 669 height 284
click at [705, 34] on div at bounding box center [704, 29] width 9 height 9
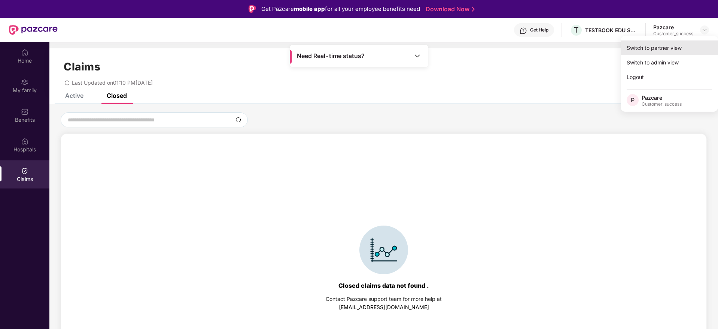
click at [663, 48] on div "Switch to partner view" at bounding box center [669, 47] width 97 height 15
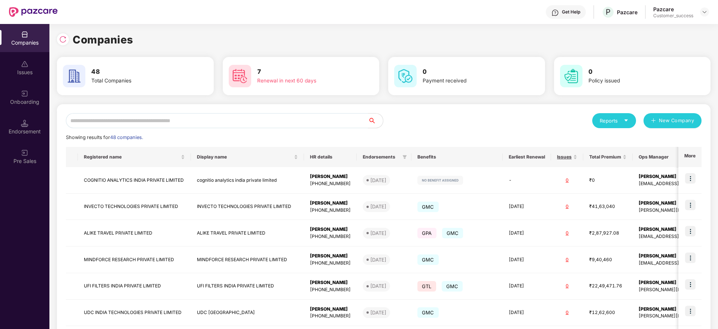
click at [200, 118] on input "text" at bounding box center [217, 120] width 302 height 15
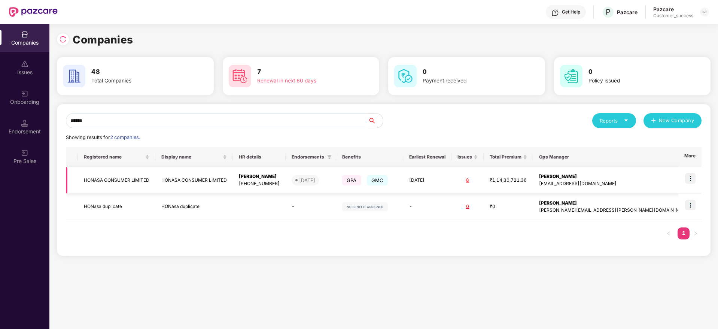
type input "******"
click at [691, 177] on img at bounding box center [690, 178] width 10 height 10
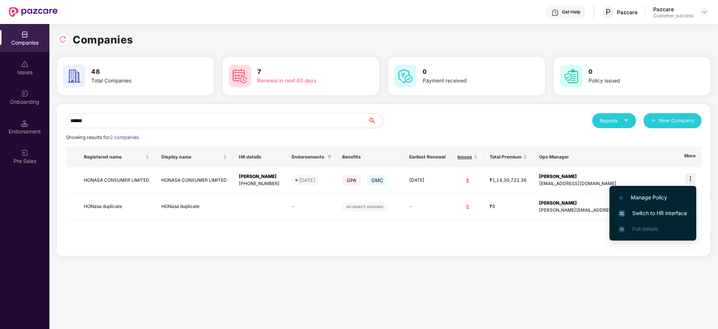
click at [635, 216] on span "Switch to HR interface" at bounding box center [653, 213] width 68 height 8
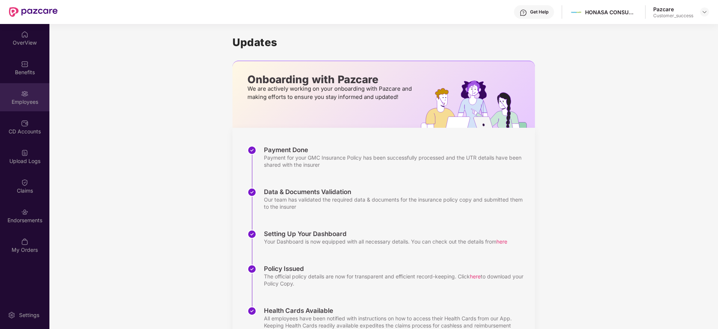
click at [26, 100] on div "Employees" at bounding box center [24, 101] width 49 height 7
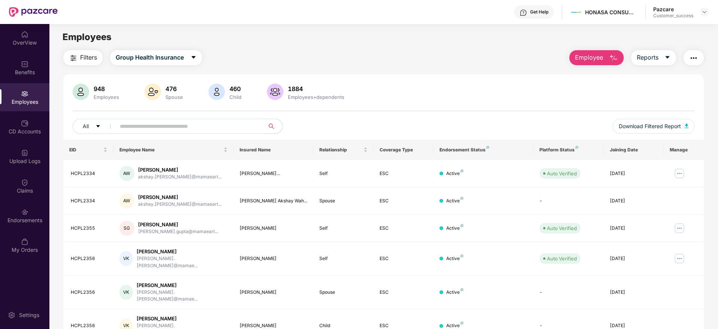
click at [175, 121] on input "text" at bounding box center [187, 126] width 134 height 11
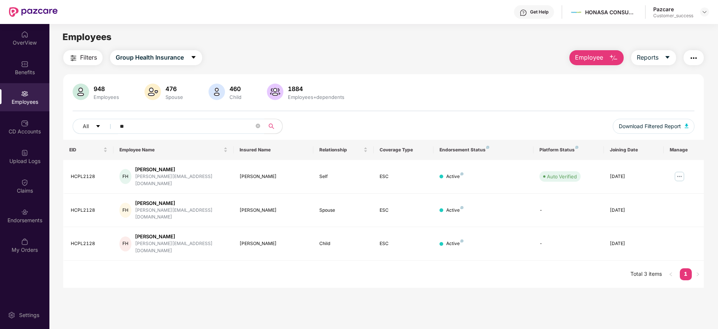
type input "*"
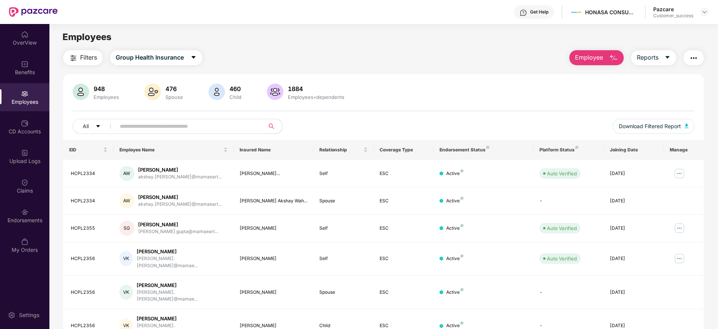
paste input "********"
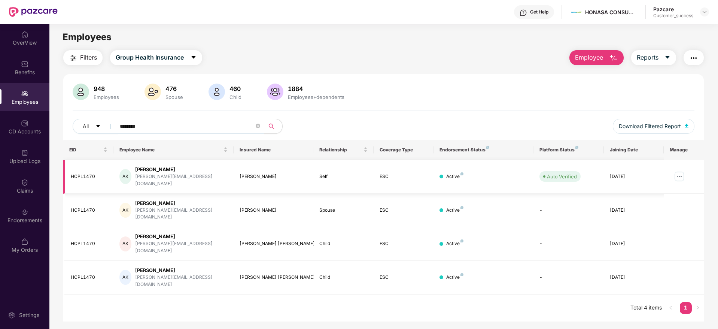
type input "********"
click at [683, 173] on img at bounding box center [680, 176] width 12 height 12
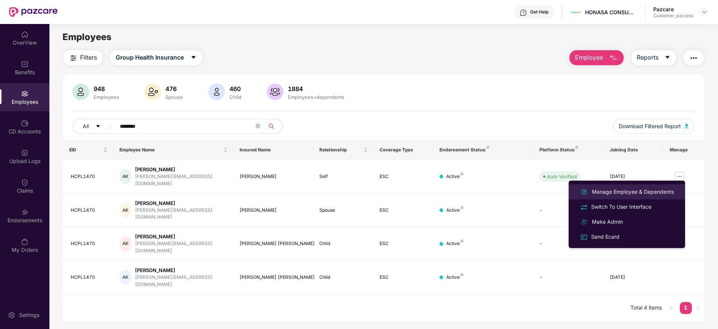
click at [614, 194] on div "Manage Employee & Dependents" at bounding box center [633, 192] width 85 height 8
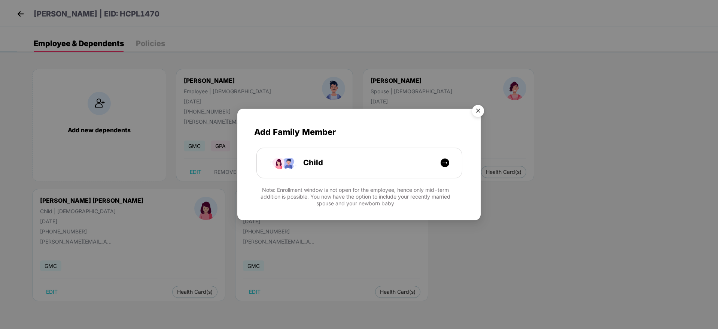
click at [485, 108] on img "Close" at bounding box center [478, 111] width 21 height 21
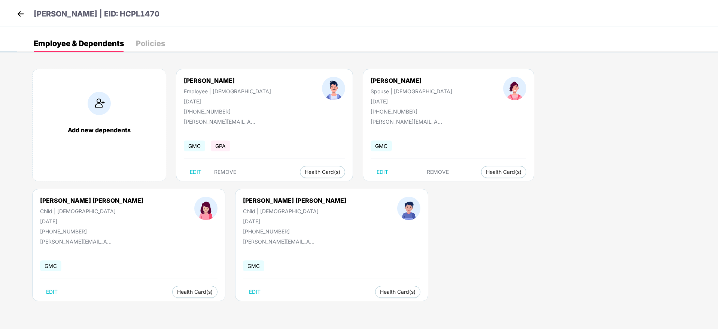
click at [20, 13] on img at bounding box center [20, 13] width 11 height 11
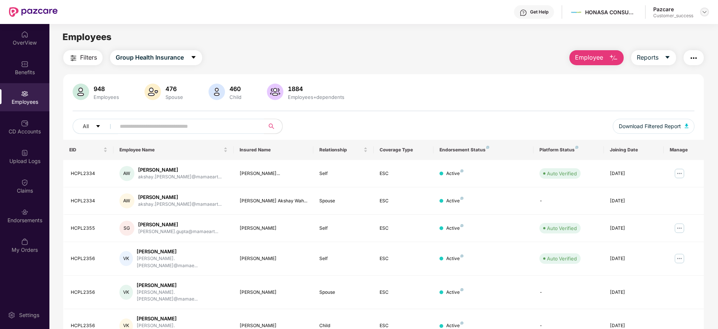
click at [708, 14] on img at bounding box center [705, 12] width 6 height 6
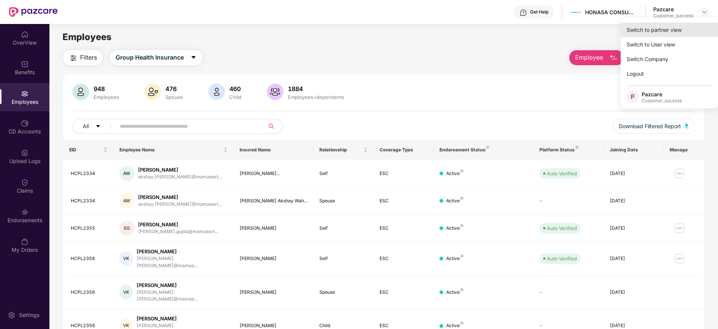
click at [655, 34] on div "Switch to partner view" at bounding box center [669, 29] width 97 height 15
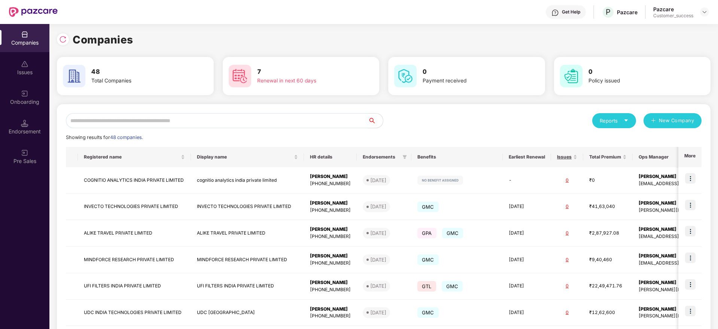
click at [132, 119] on input "text" at bounding box center [217, 120] width 302 height 15
